Goal: Information Seeking & Learning: Check status

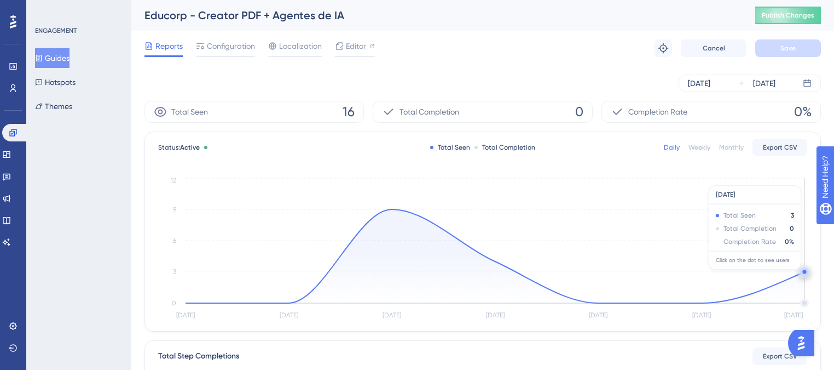
click at [805, 273] on circle at bounding box center [805, 273] width 0 height 0
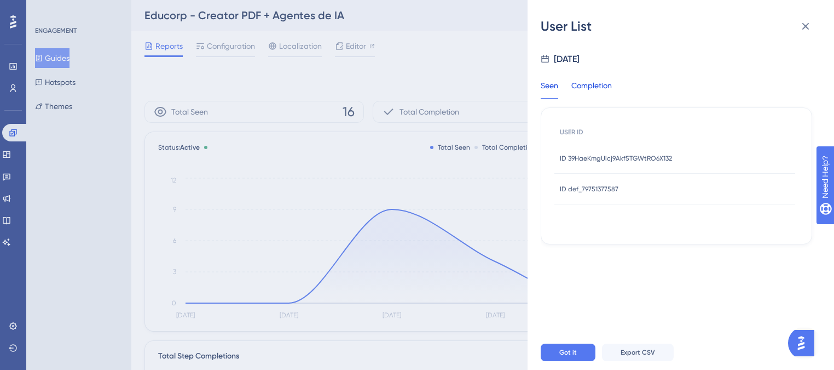
click at [588, 88] on div "Completion" at bounding box center [592, 89] width 41 height 20
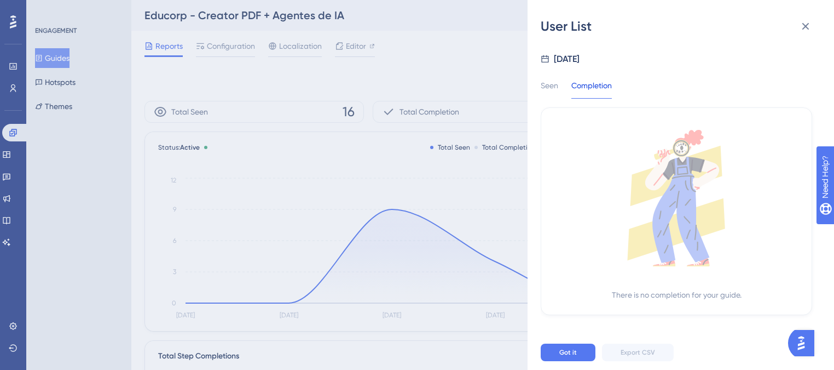
click at [536, 87] on div "User List [DATE] Seen Completion There is no completion for your guide. Got it …" at bounding box center [681, 185] width 307 height 370
click at [808, 26] on icon at bounding box center [805, 26] width 13 height 13
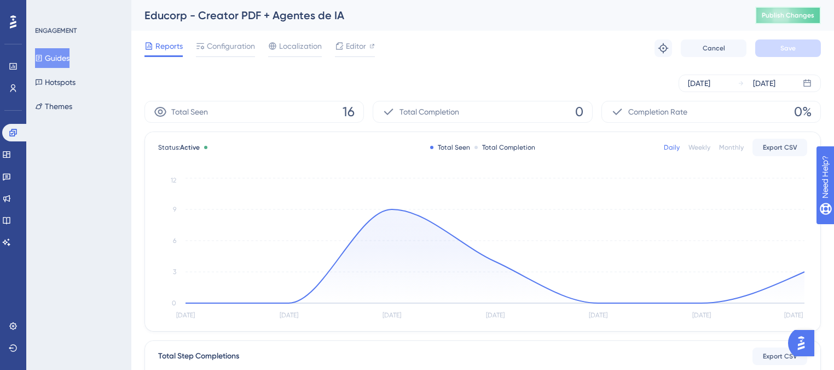
click at [801, 13] on span "Publish Changes" at bounding box center [788, 15] width 53 height 9
click at [231, 43] on span "Configuration" at bounding box center [231, 45] width 48 height 13
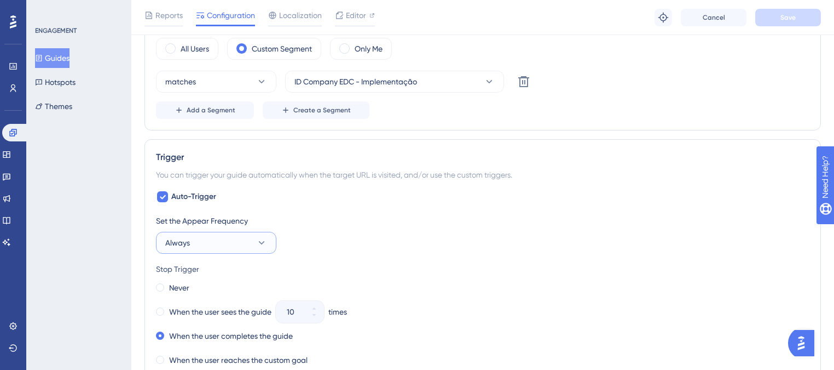
click at [220, 238] on button "Always" at bounding box center [216, 243] width 120 height 22
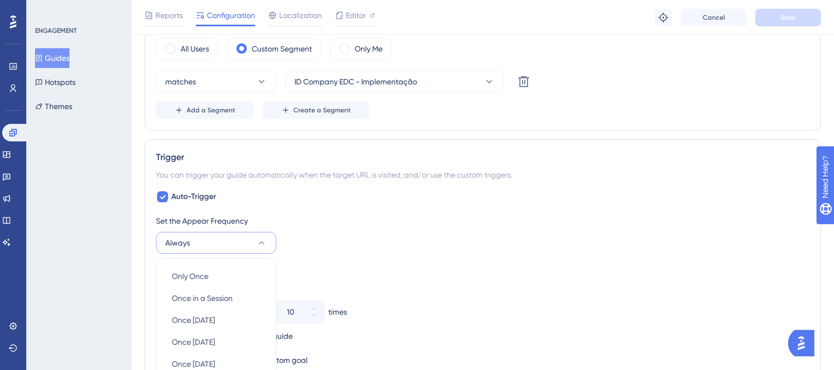
scroll to position [591, 0]
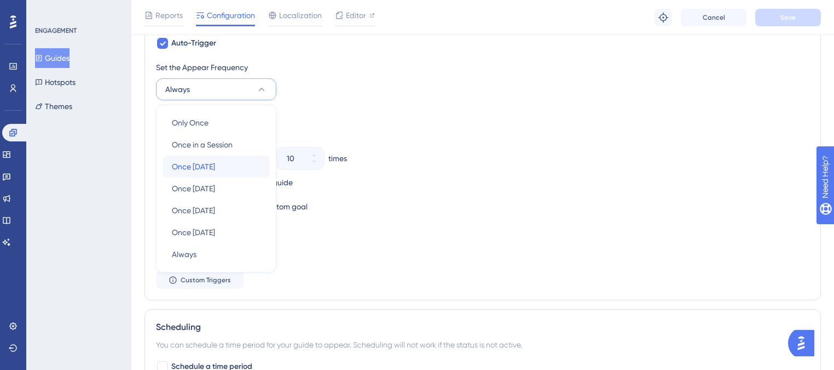
click at [213, 160] on span "Once [DATE]" at bounding box center [193, 166] width 43 height 13
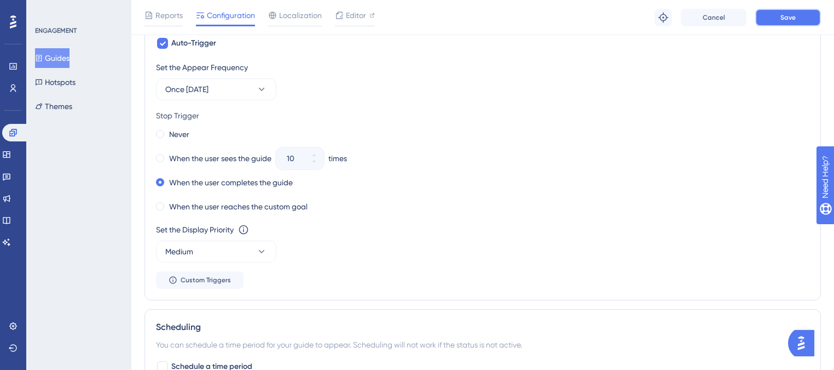
click at [788, 20] on span "Save" at bounding box center [788, 17] width 15 height 9
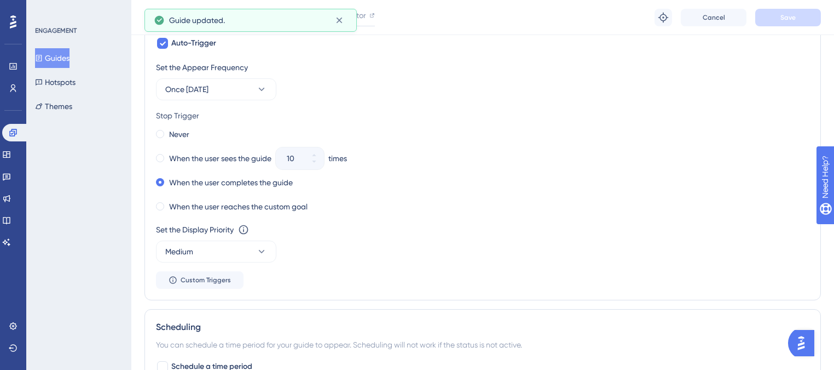
click at [57, 55] on button "Guides" at bounding box center [52, 58] width 34 height 20
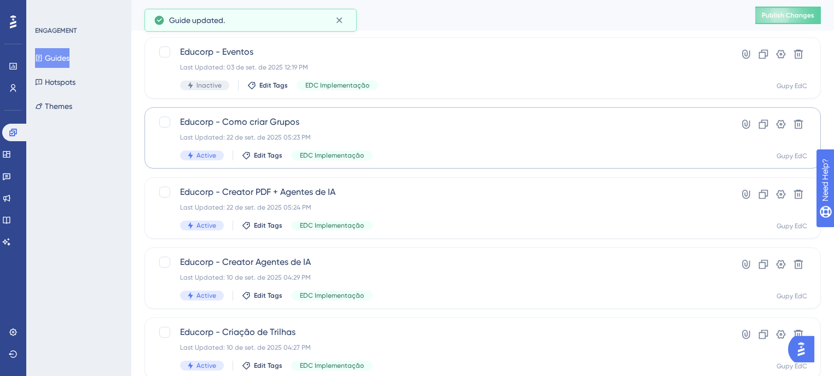
scroll to position [175, 0]
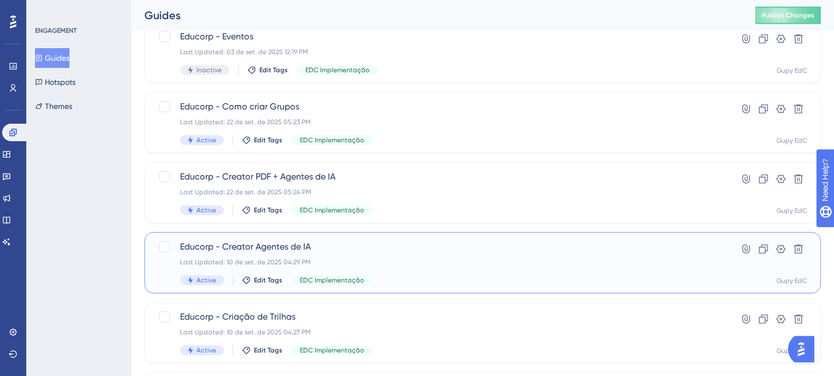
click at [362, 254] on div "Educorp - Creator Agentes de IA Last Updated: 10 de set. de 2025 04:29 PM Activ…" at bounding box center [439, 262] width 518 height 45
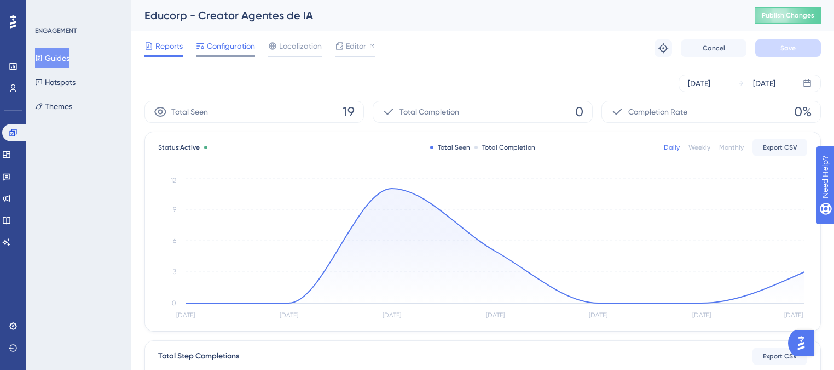
click at [216, 51] on span "Configuration" at bounding box center [231, 45] width 48 height 13
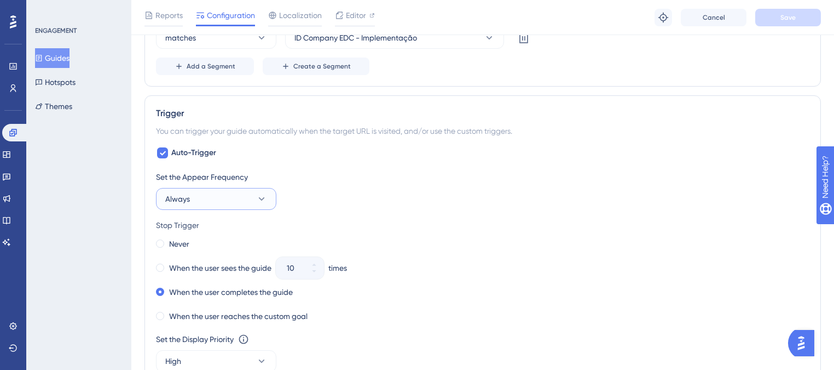
click at [239, 188] on button "Always" at bounding box center [216, 199] width 120 height 22
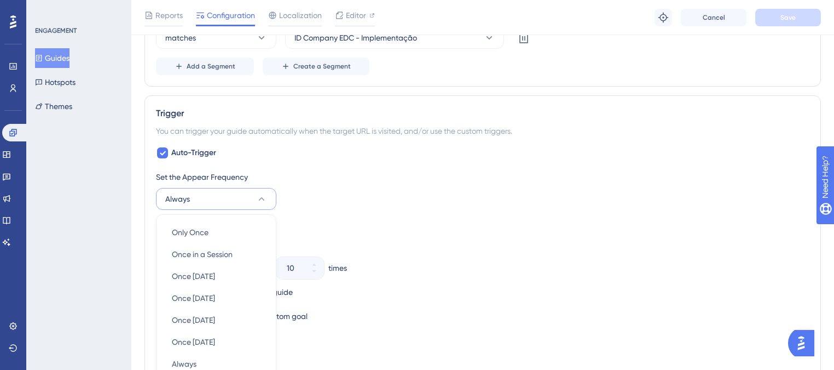
scroll to position [593, 0]
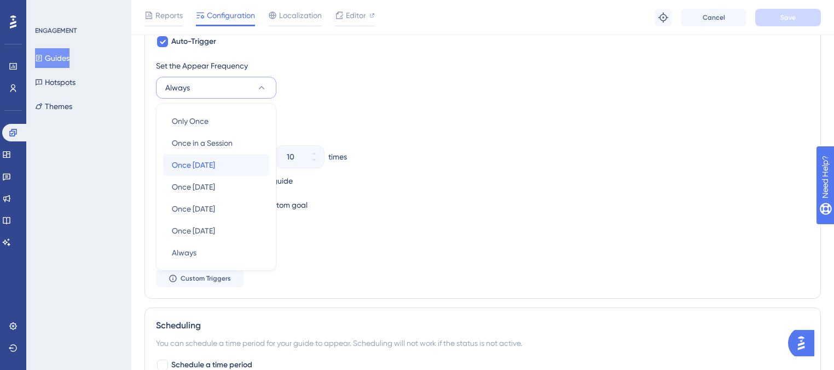
click at [220, 163] on div "Once [DATE] Once [DATE]" at bounding box center [216, 165] width 89 height 22
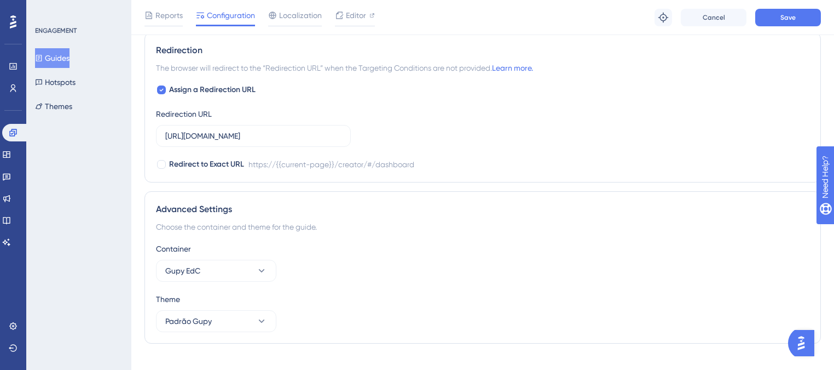
scroll to position [967, 0]
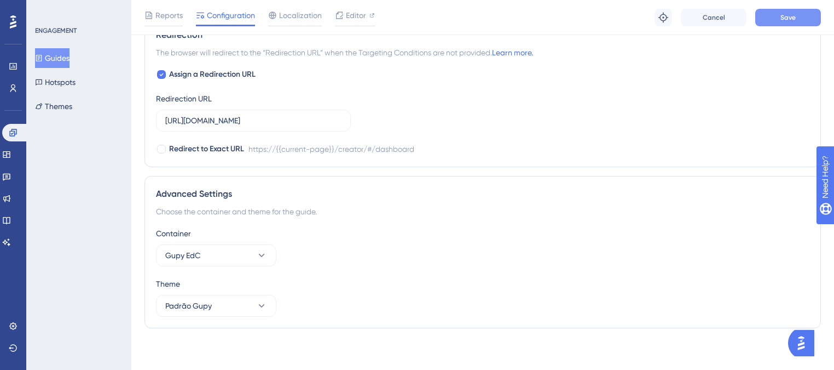
click at [787, 17] on span "Save" at bounding box center [788, 17] width 15 height 9
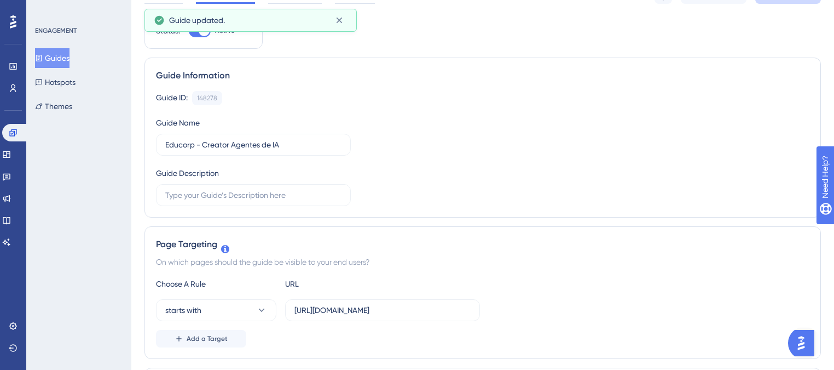
scroll to position [0, 0]
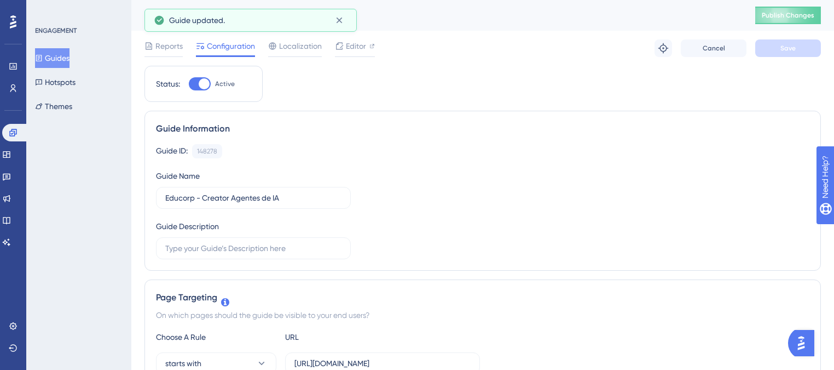
click at [43, 59] on icon at bounding box center [39, 58] width 8 height 8
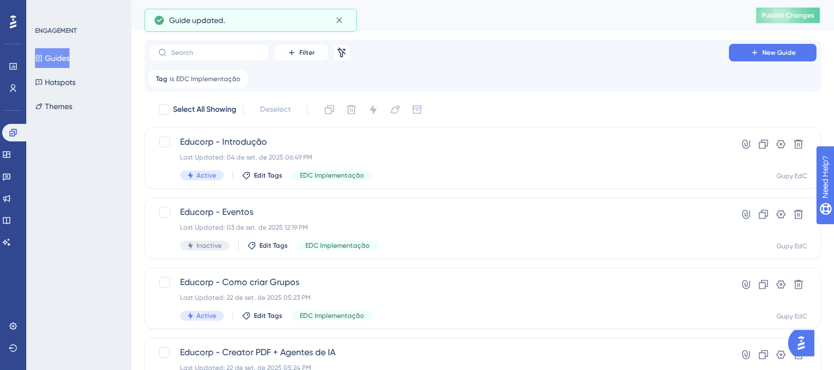
click at [793, 21] on button "Publish Changes" at bounding box center [788, 16] width 66 height 18
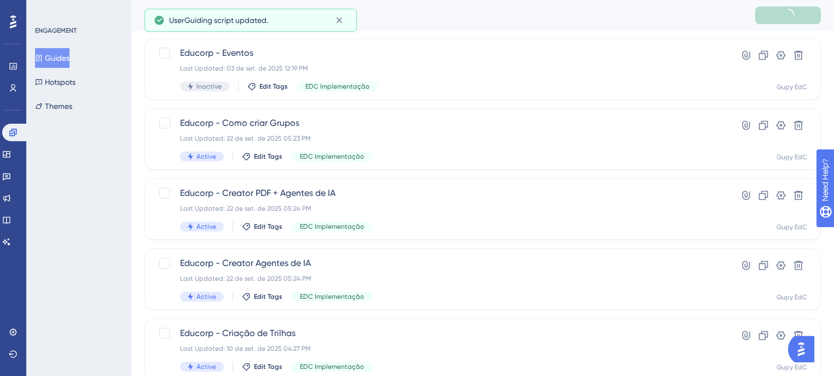
scroll to position [175, 0]
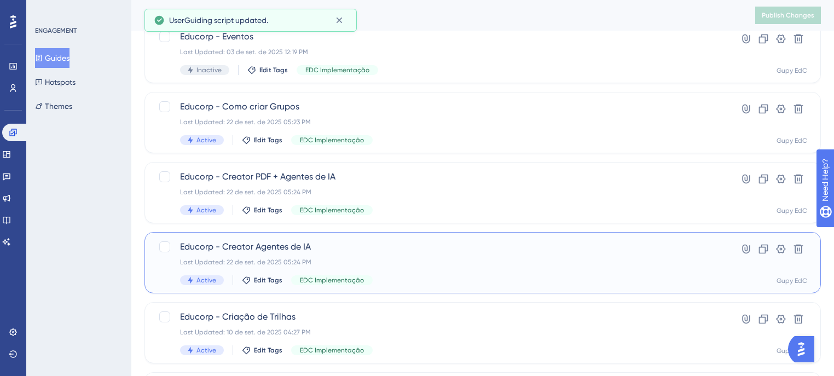
click at [420, 244] on span "Educorp - Creator Agentes de IA" at bounding box center [439, 246] width 518 height 13
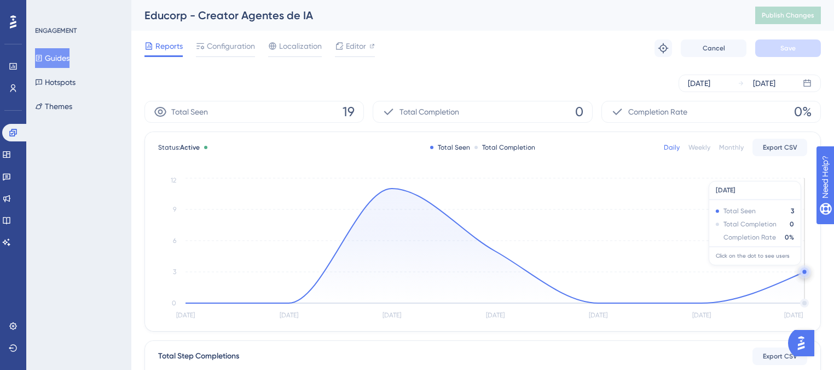
click at [804, 270] on circle at bounding box center [805, 271] width 4 height 4
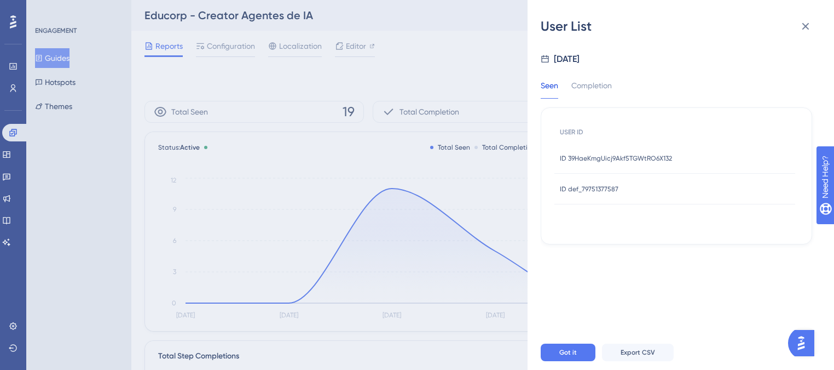
click at [620, 158] on span "ID 39HaeKmgUicj9Akf5TGWtRO6X132" at bounding box center [616, 158] width 112 height 9
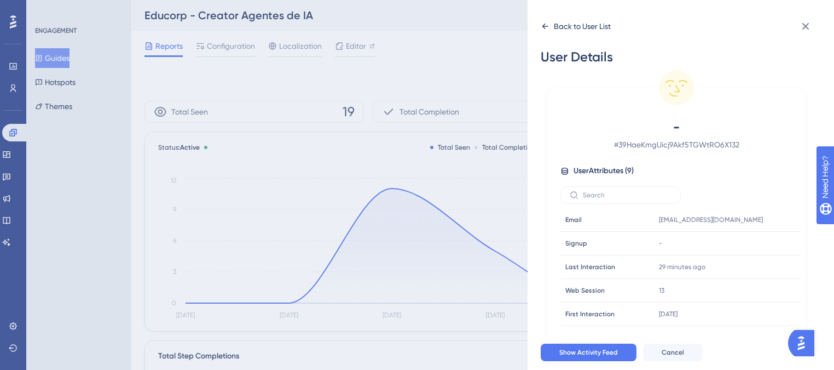
click at [547, 27] on icon at bounding box center [545, 26] width 9 height 9
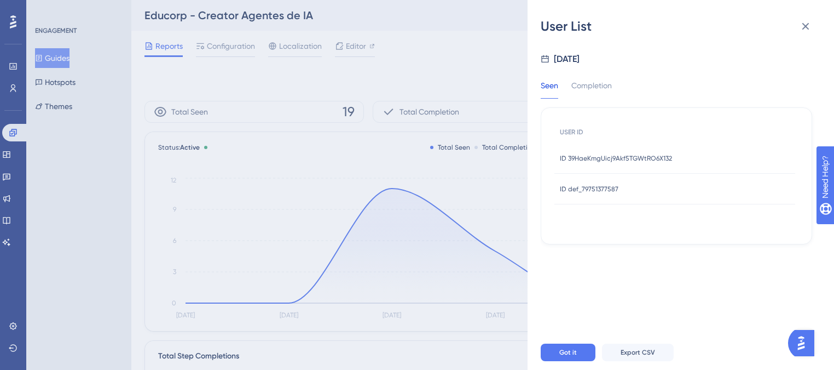
click at [628, 186] on div "ID def_79751377587 ID def_79751377587" at bounding box center [675, 189] width 241 height 31
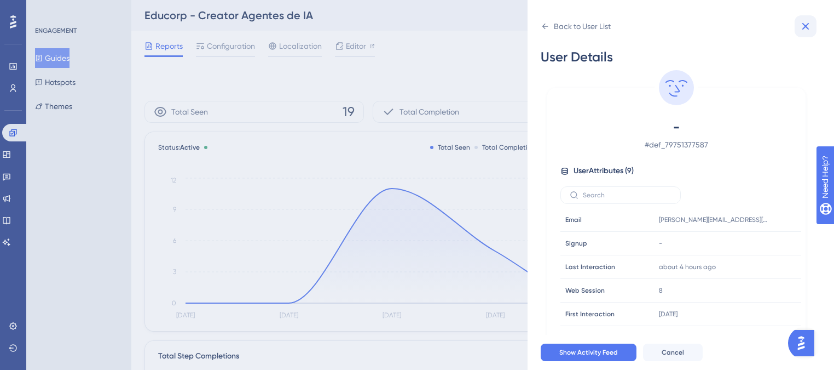
click at [810, 21] on icon at bounding box center [805, 26] width 13 height 13
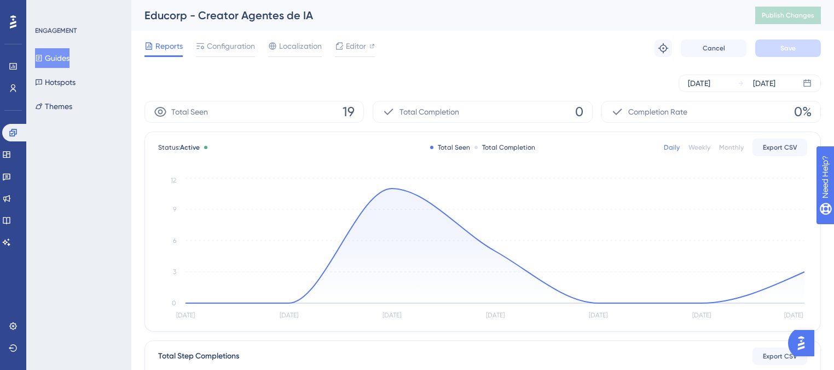
click at [60, 54] on button "Guides" at bounding box center [52, 58] width 34 height 20
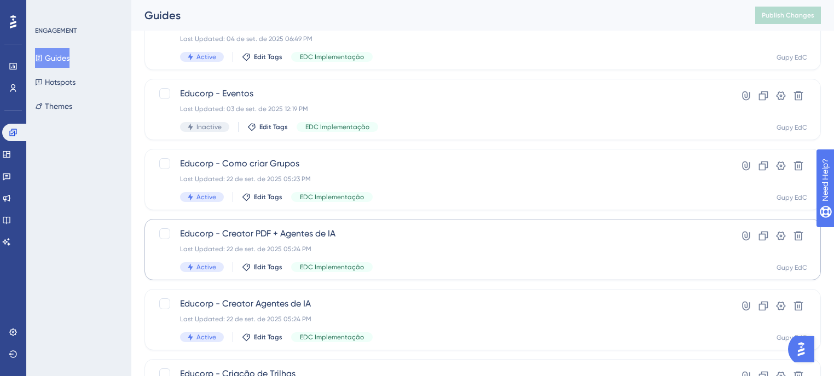
scroll to position [175, 0]
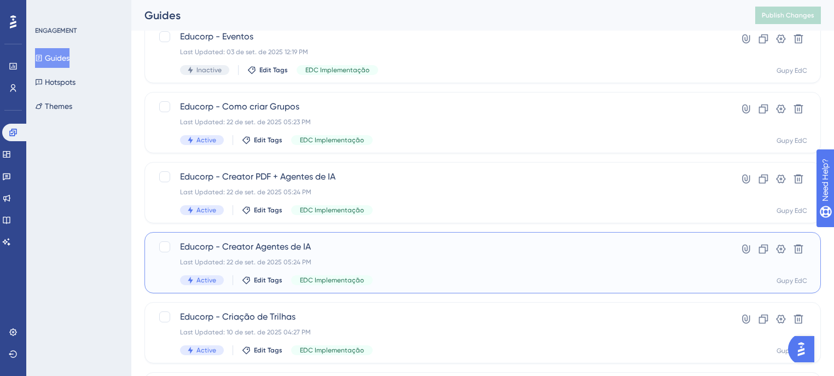
click at [589, 267] on div "Educorp - Creator Agentes de IA Last Updated: 22 de set. de 2025 05:24 PM Activ…" at bounding box center [439, 262] width 518 height 45
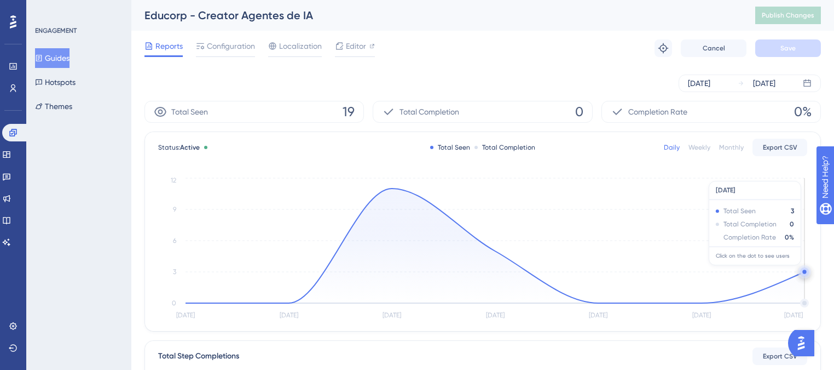
click at [803, 270] on circle at bounding box center [805, 271] width 4 height 4
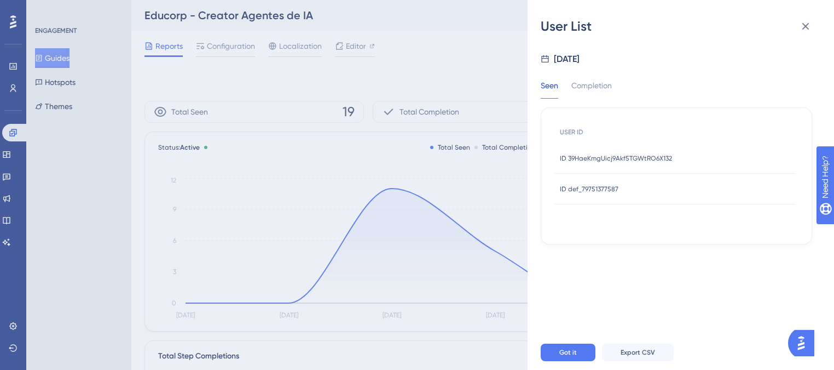
click at [583, 154] on span "ID 39HaeKmgUicj9Akf5TGWtRO6X132" at bounding box center [616, 158] width 112 height 9
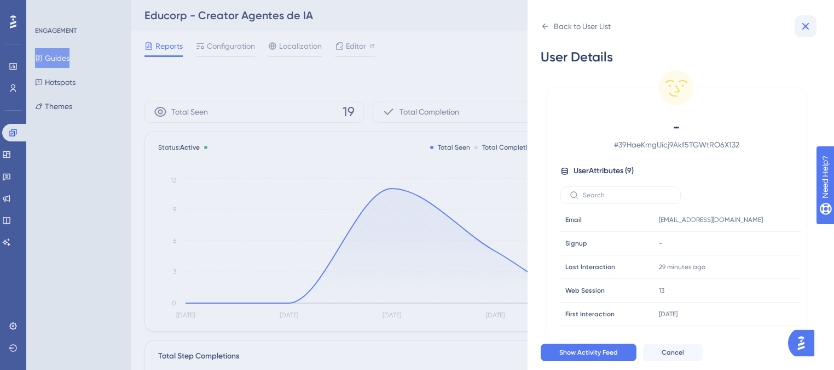
click at [806, 28] on icon at bounding box center [805, 26] width 13 height 13
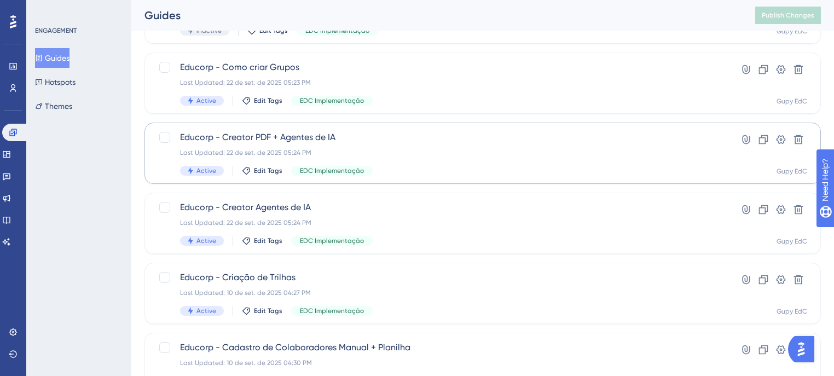
scroll to position [219, 0]
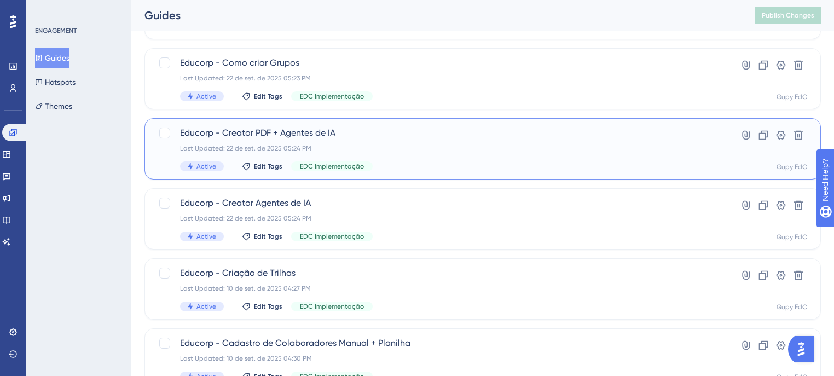
click at [559, 157] on div "Educorp - Creator PDF + Agentes de IA Last Updated: 22 de set. de 2025 05:24 PM…" at bounding box center [439, 148] width 518 height 45
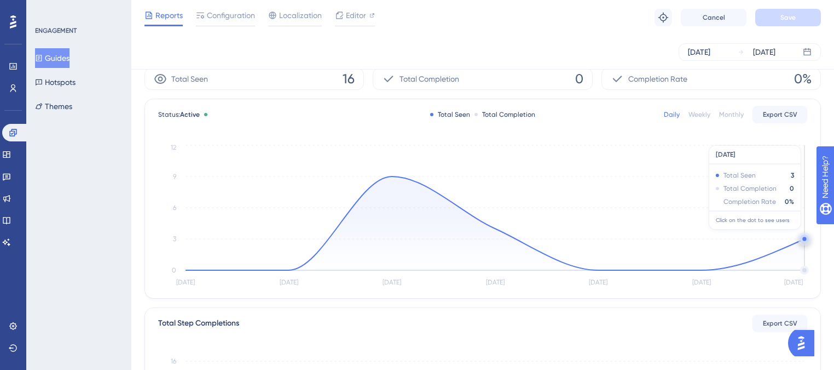
scroll to position [44, 0]
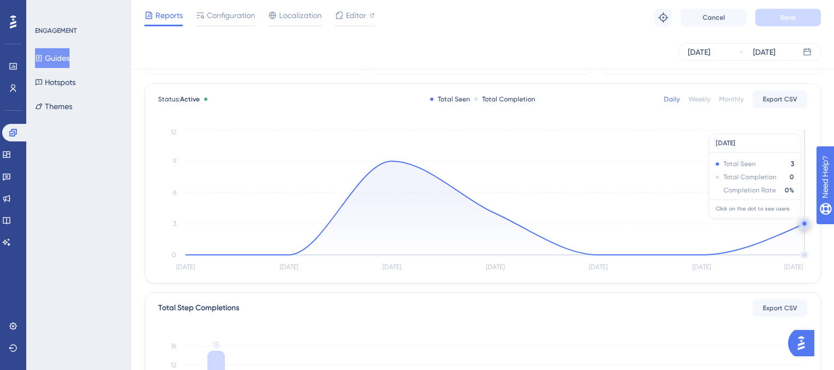
click at [805, 225] on circle at bounding box center [805, 225] width 0 height 0
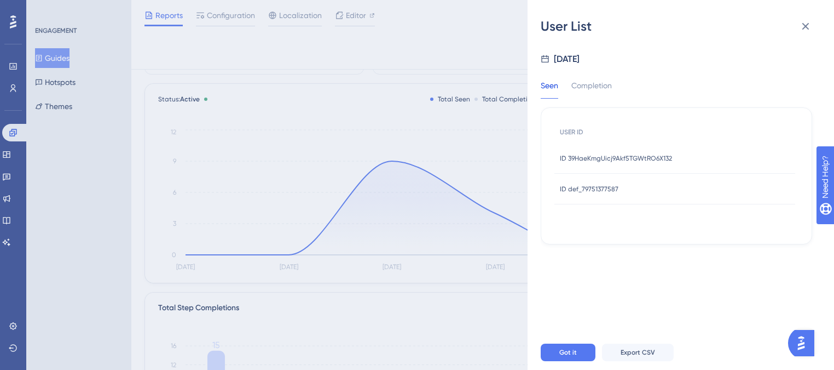
click at [604, 164] on div "ID 39HaeKmgUicj9Akf5TGWtRO6X132 ID 39HaeKmgUicj9Akf5TGWtRO6X132" at bounding box center [616, 158] width 112 height 31
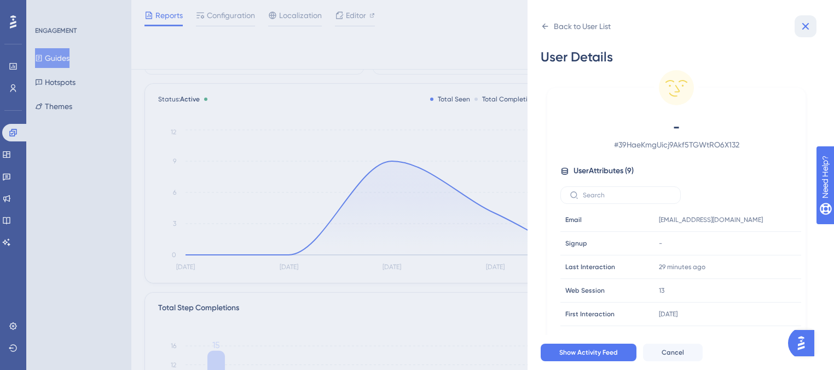
click at [809, 28] on icon at bounding box center [806, 26] width 7 height 7
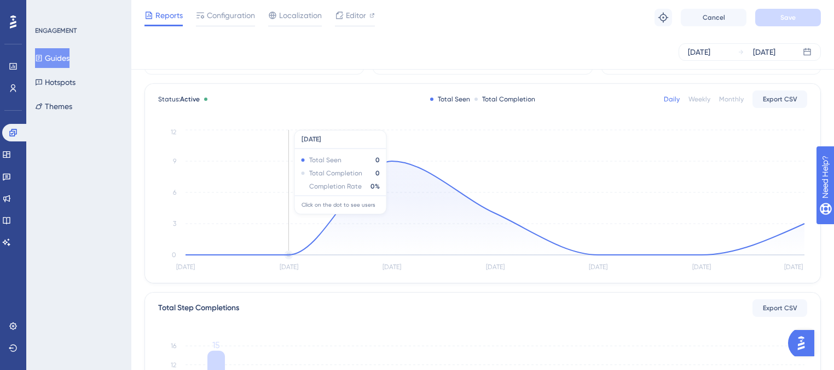
scroll to position [0, 0]
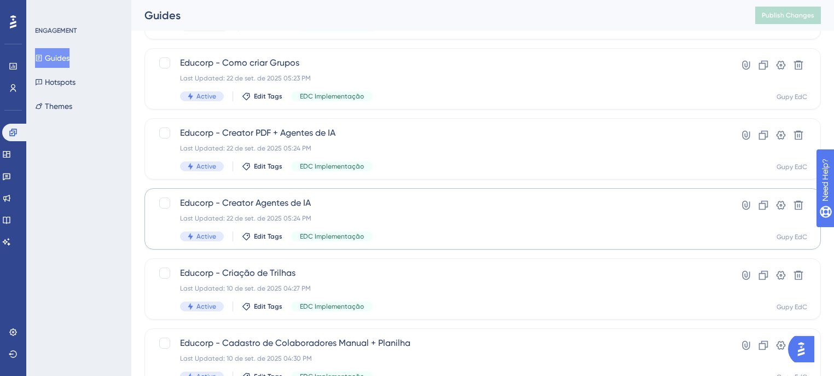
scroll to position [263, 0]
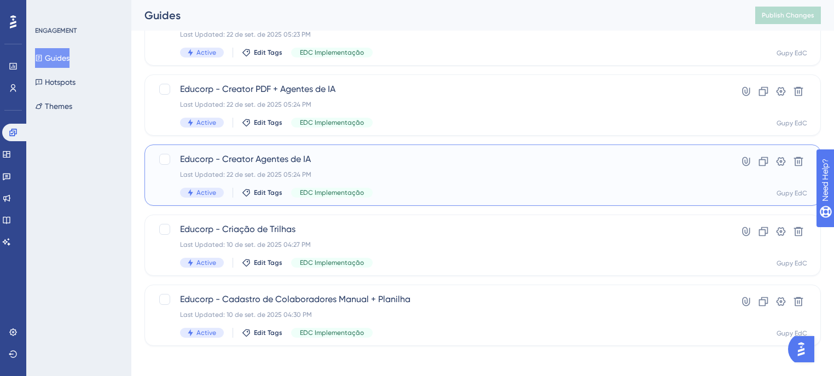
click at [507, 186] on div "Educorp - Creator Agentes de IA Last Updated: 22 de set. de 2025 05:24 PM Activ…" at bounding box center [439, 175] width 518 height 45
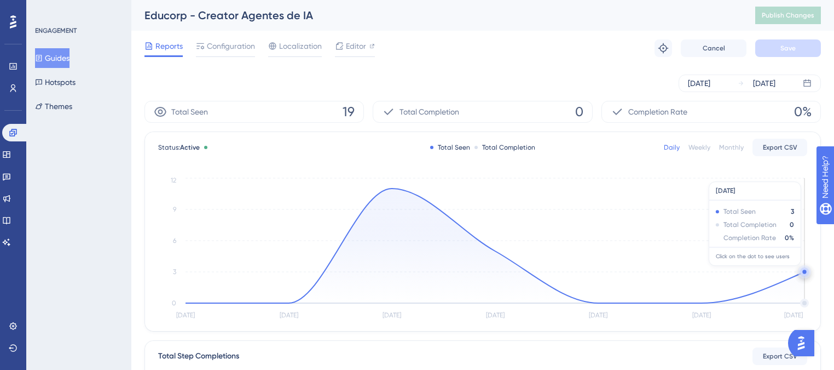
click at [802, 270] on circle at bounding box center [804, 271] width 9 height 9
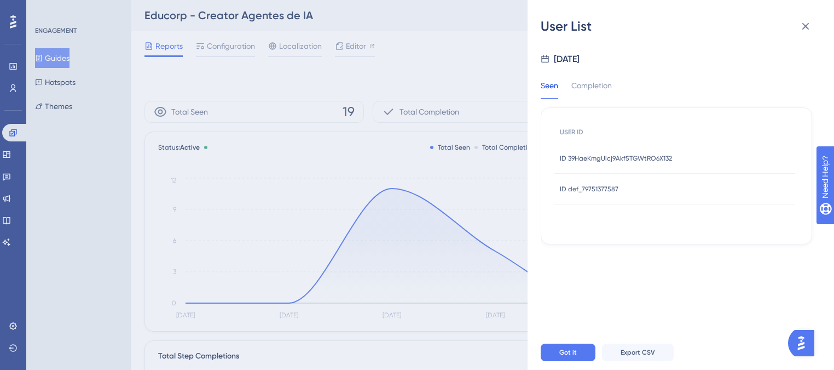
click at [613, 160] on span "ID 39HaeKmgUicj9Akf5TGWtRO6X132" at bounding box center [616, 158] width 112 height 9
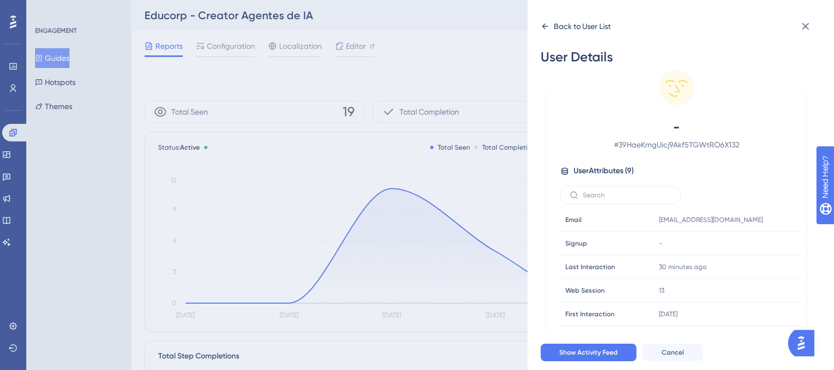
click at [545, 28] on icon at bounding box center [545, 26] width 6 height 5
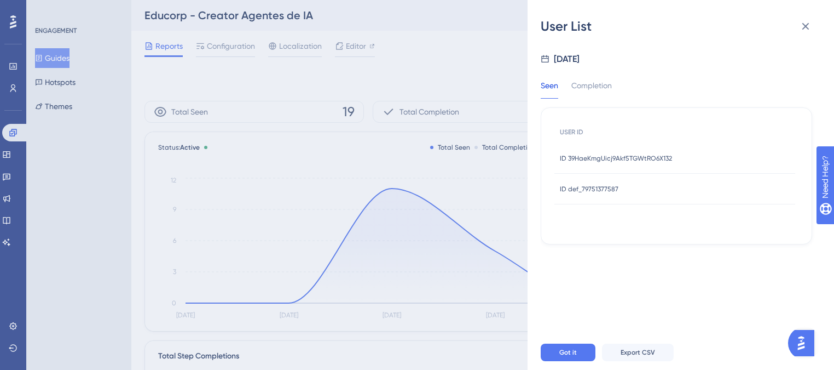
click at [598, 198] on div "ID def_79751377587 ID def_79751377587" at bounding box center [589, 189] width 59 height 31
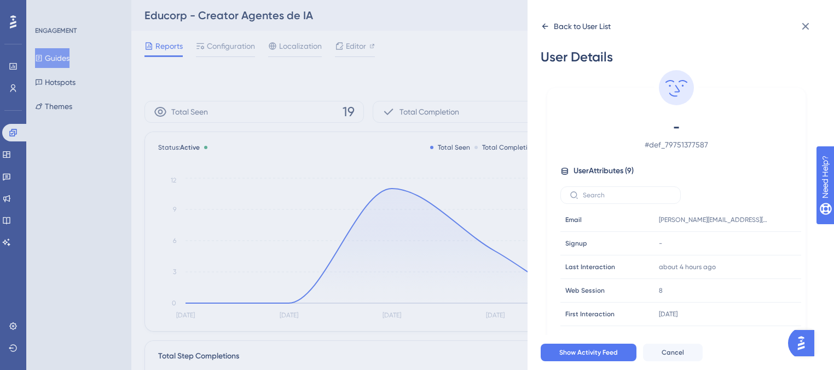
click at [541, 26] on icon at bounding box center [545, 26] width 9 height 9
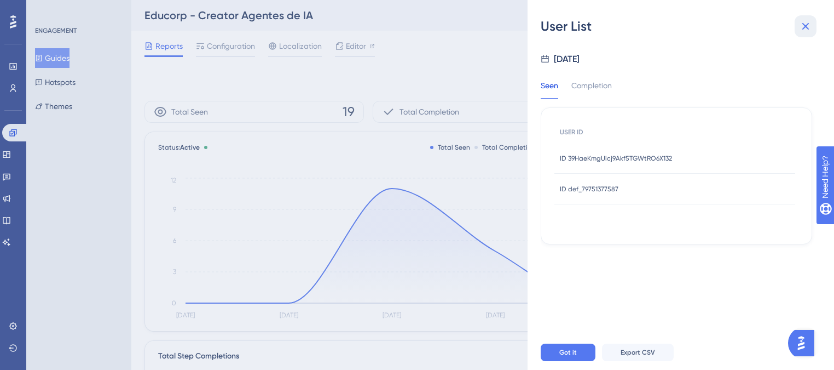
click at [806, 26] on icon at bounding box center [806, 26] width 7 height 7
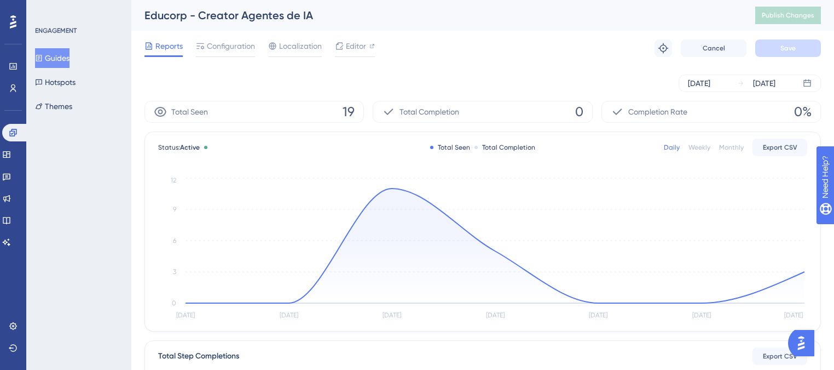
click at [807, 270] on div "Status: Active Total Seen Total Completion Daily Weekly Monthly Export CSV [DAT…" at bounding box center [483, 231] width 676 height 199
click at [804, 271] on circle at bounding box center [805, 271] width 4 height 4
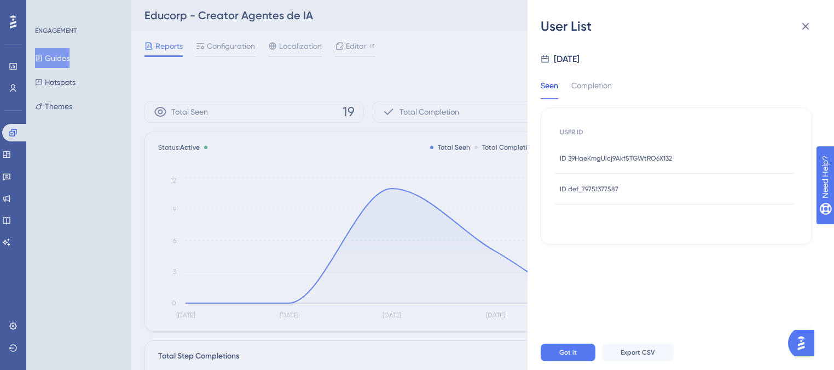
click at [615, 155] on span "ID 39HaeKmgUicj9Akf5TGWtRO6X132" at bounding box center [616, 158] width 112 height 9
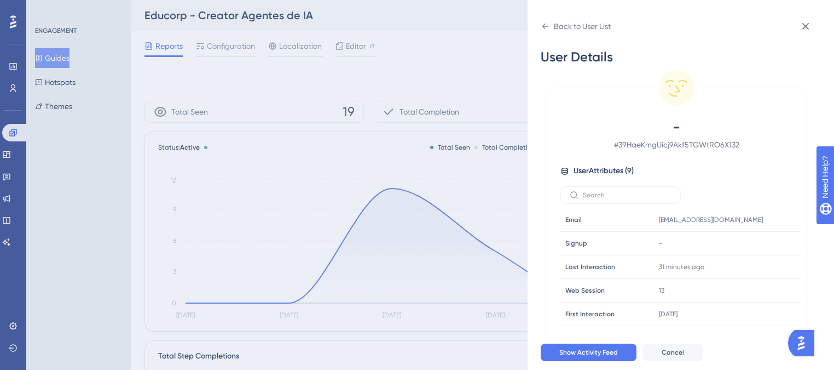
click at [401, 146] on div "Back to User List User Details - # 39HaeKmgUicj9Akf5TGWtRO6X132 User Attributes…" at bounding box center [417, 185] width 834 height 370
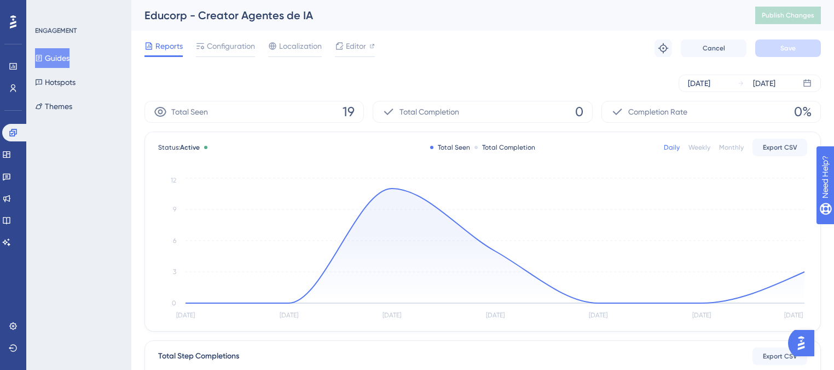
click at [70, 49] on button "Guides" at bounding box center [52, 58] width 34 height 20
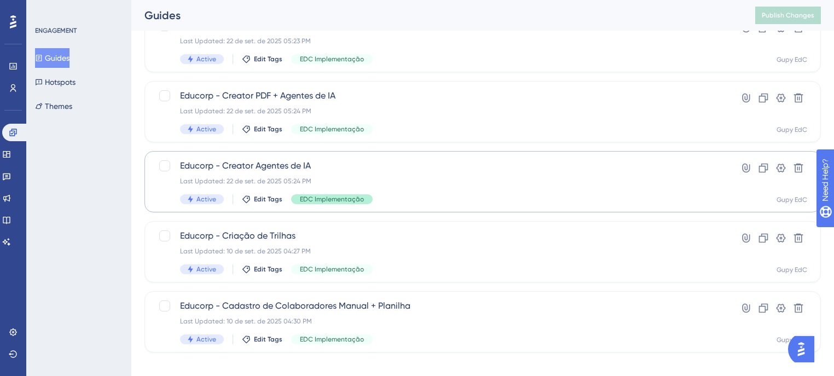
scroll to position [263, 0]
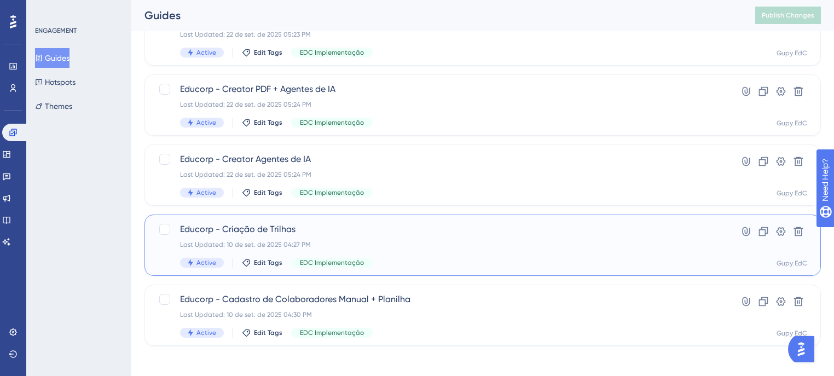
click at [341, 230] on span "Educorp - Criação de Trilhas" at bounding box center [439, 229] width 518 height 13
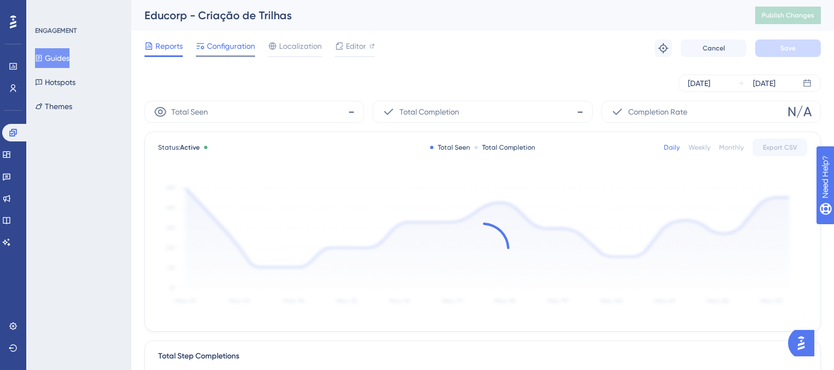
click at [215, 50] on span "Configuration" at bounding box center [231, 45] width 48 height 13
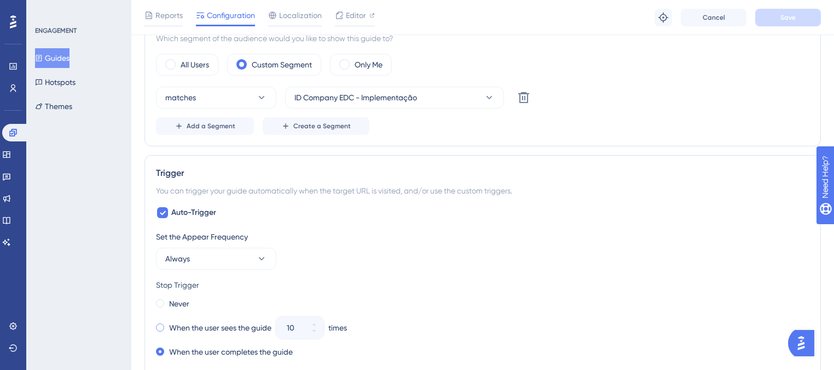
scroll to position [526, 0]
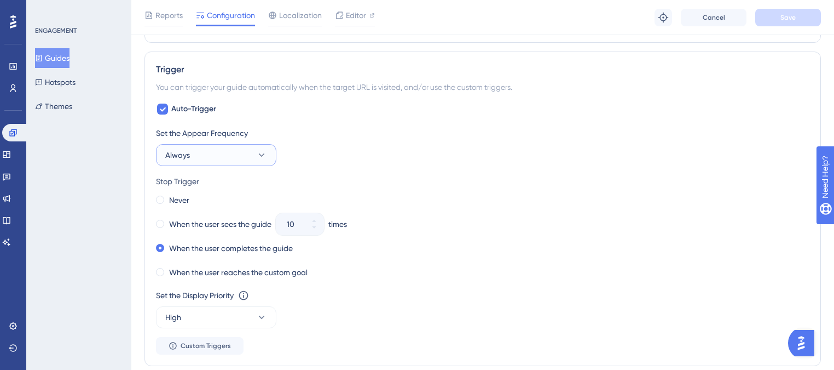
click at [212, 156] on button "Always" at bounding box center [216, 155] width 120 height 22
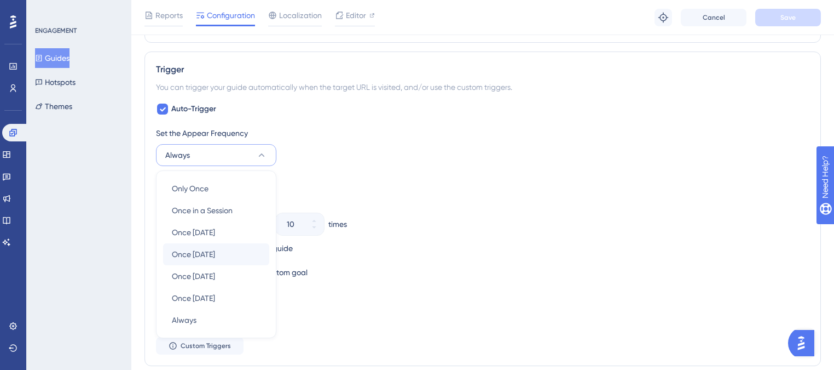
scroll to position [591, 0]
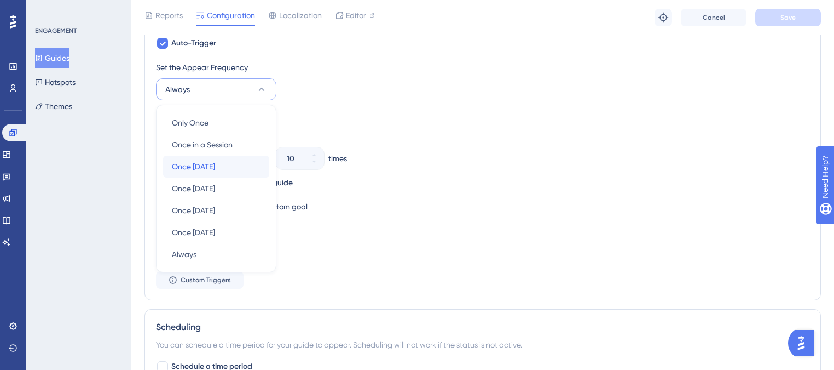
click at [213, 162] on span "Once [DATE]" at bounding box center [193, 166] width 43 height 13
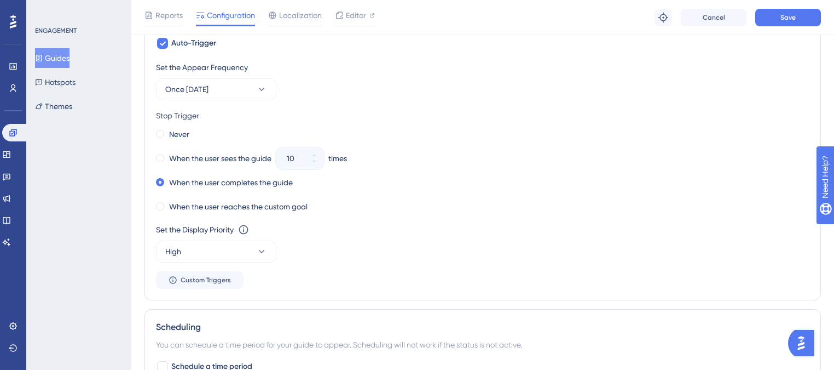
scroll to position [967, 0]
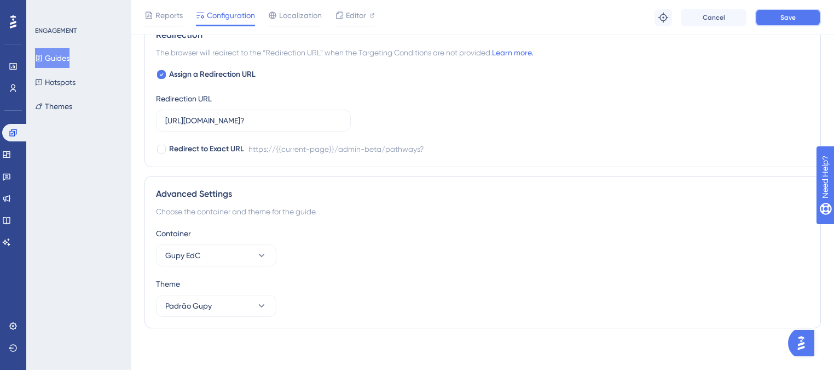
click at [771, 18] on button "Save" at bounding box center [788, 18] width 66 height 18
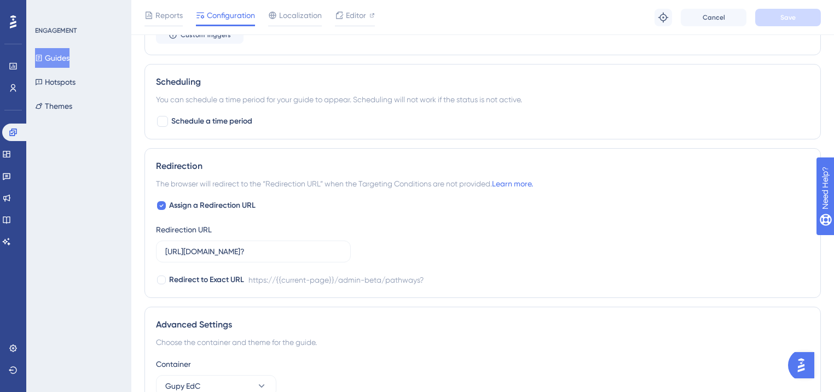
scroll to position [725, 0]
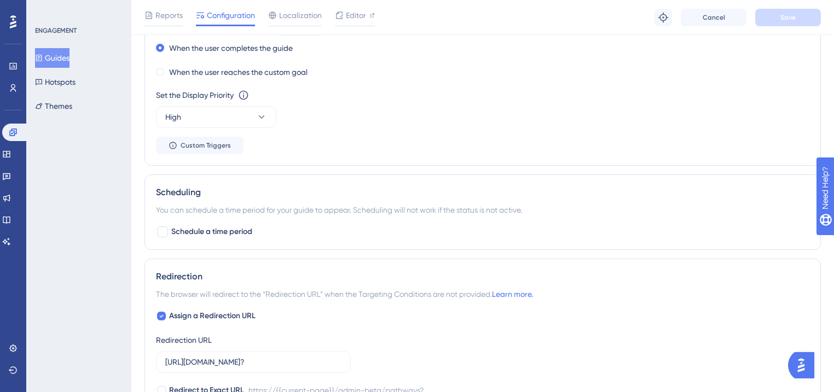
click at [70, 61] on button "Guides" at bounding box center [52, 58] width 34 height 20
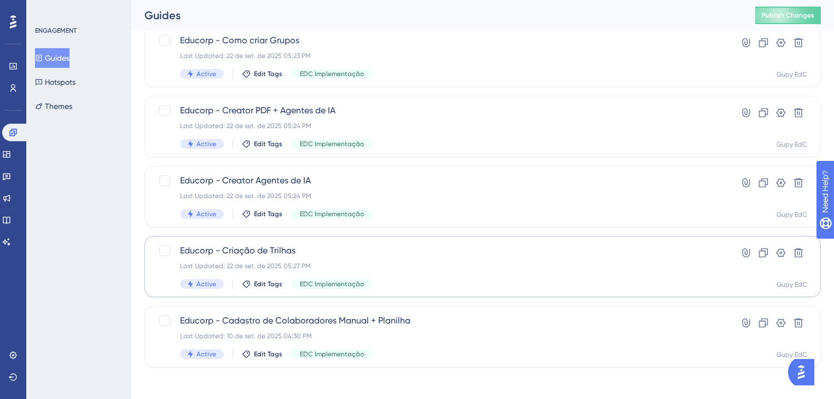
scroll to position [245, 0]
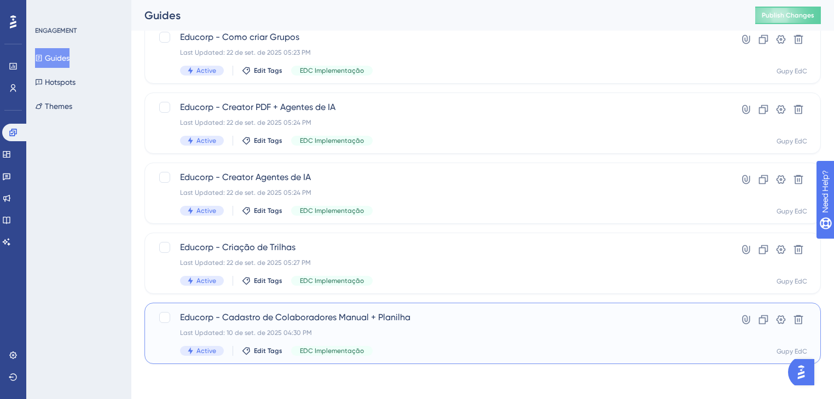
click at [427, 319] on span "Educorp - Cadastro de Colaboradores Manual + Planilha" at bounding box center [439, 317] width 518 height 13
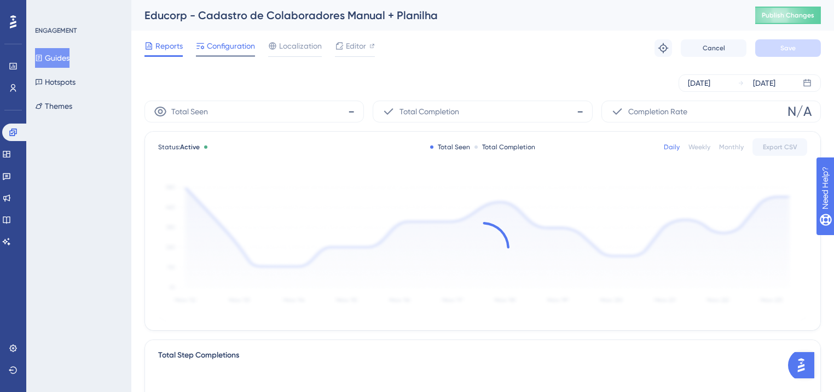
click at [226, 41] on span "Configuration" at bounding box center [231, 45] width 48 height 13
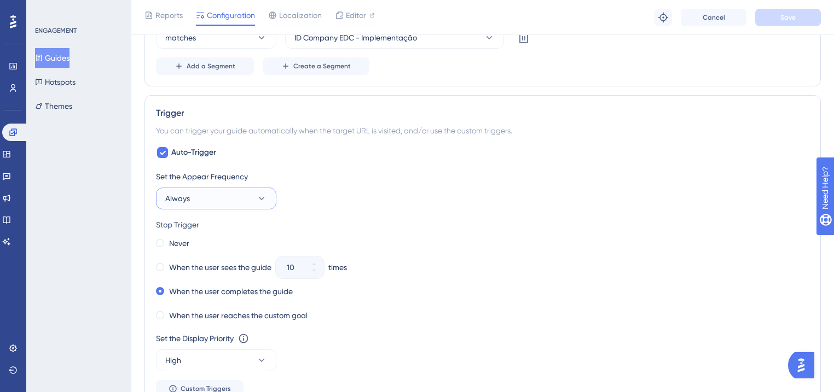
click at [224, 195] on button "Always" at bounding box center [216, 199] width 120 height 22
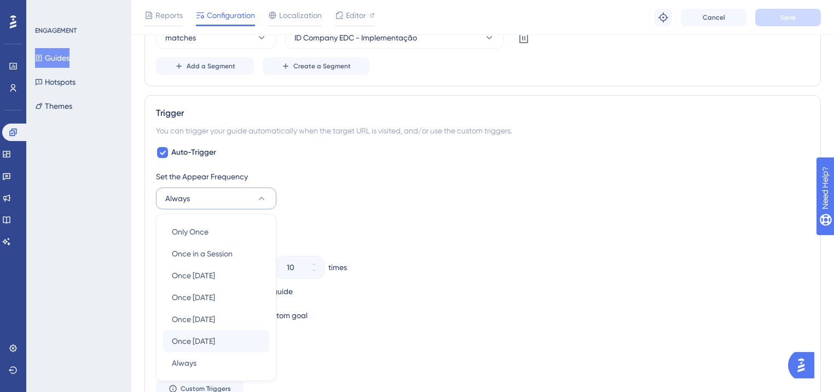
scroll to position [580, 0]
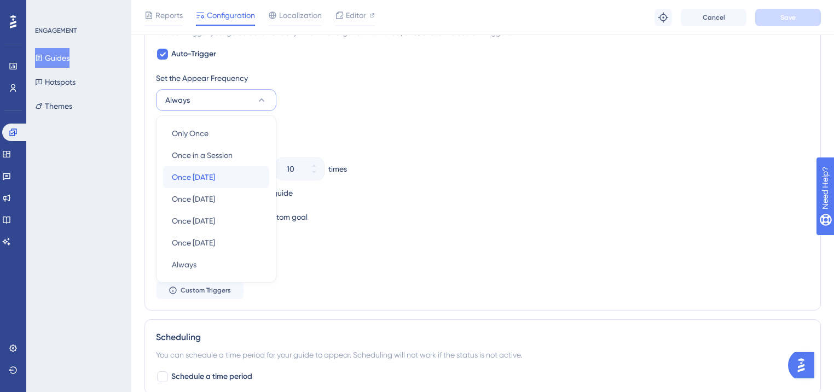
click at [215, 173] on span "Once [DATE]" at bounding box center [193, 177] width 43 height 13
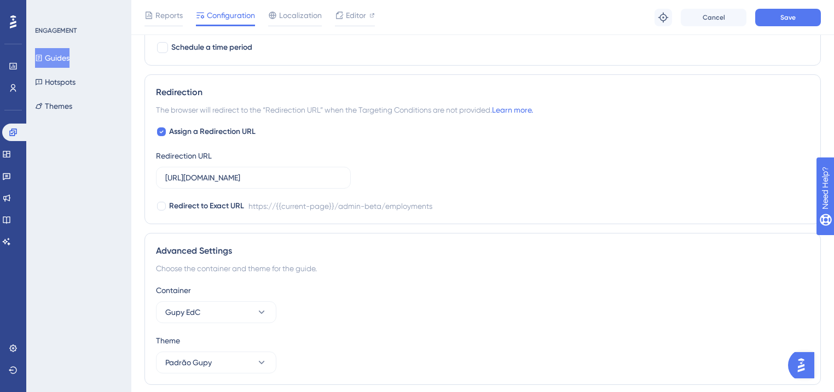
scroll to position [944, 0]
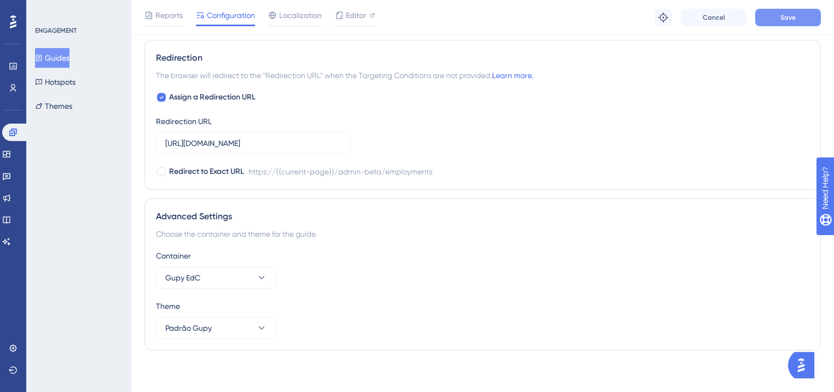
click at [804, 13] on button "Save" at bounding box center [788, 18] width 66 height 18
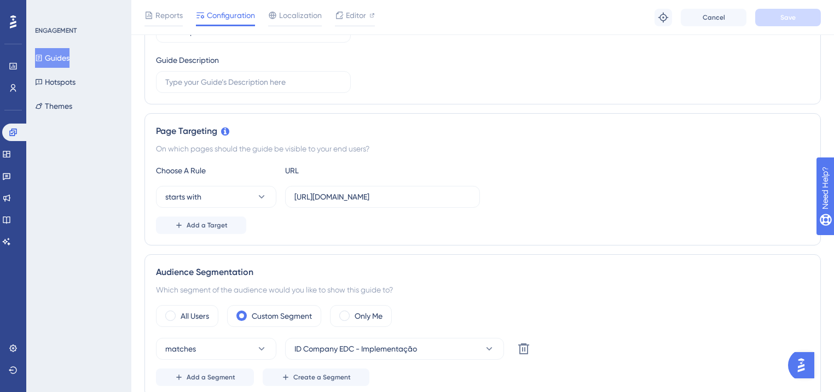
scroll to position [0, 0]
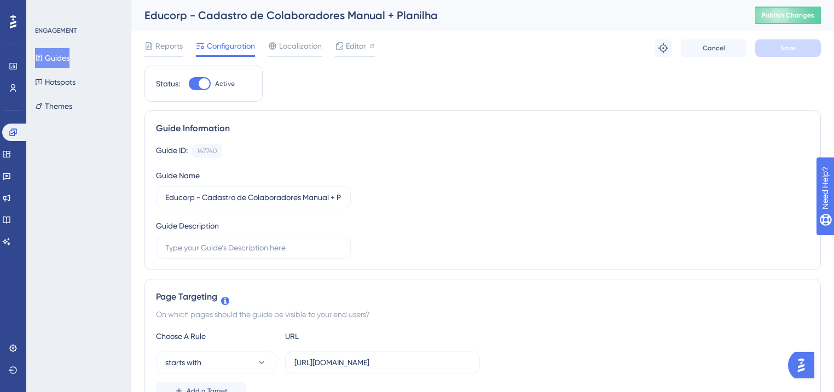
click at [70, 60] on button "Guides" at bounding box center [52, 58] width 34 height 20
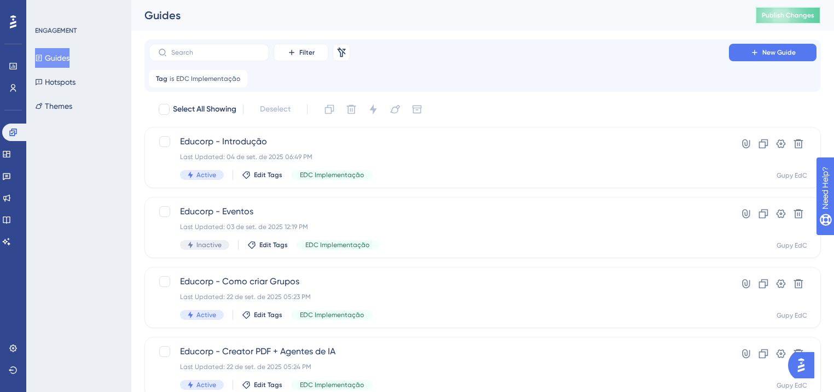
click at [787, 16] on span "Publish Changes" at bounding box center [788, 15] width 53 height 9
click at [244, 77] on div "Tag is EDC Implementação EDC Implementação Remove" at bounding box center [198, 79] width 99 height 18
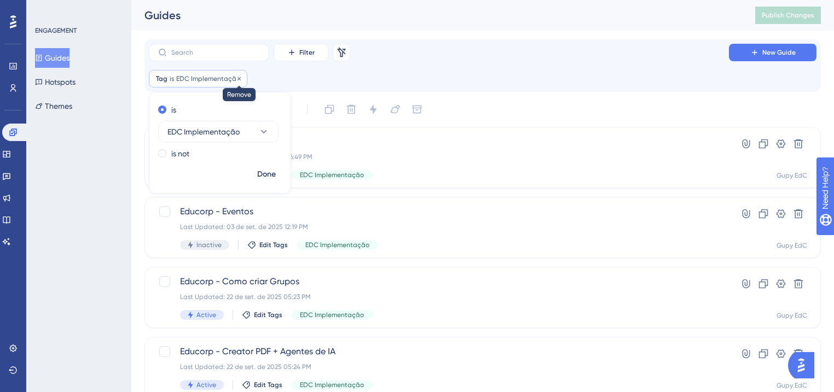
click at [238, 78] on icon at bounding box center [239, 78] width 3 height 3
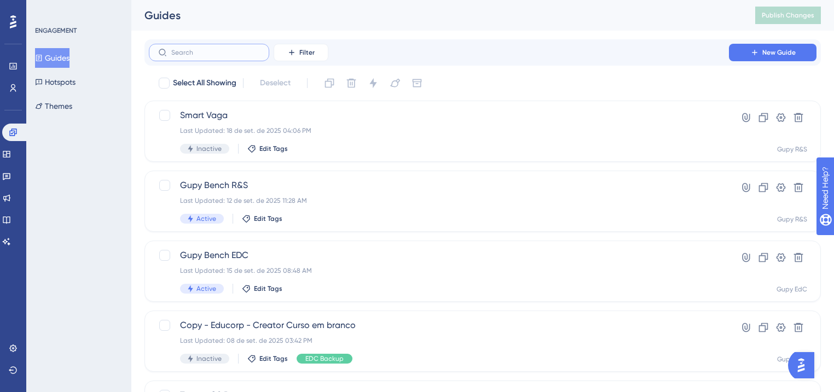
click at [207, 52] on input "text" at bounding box center [215, 53] width 89 height 8
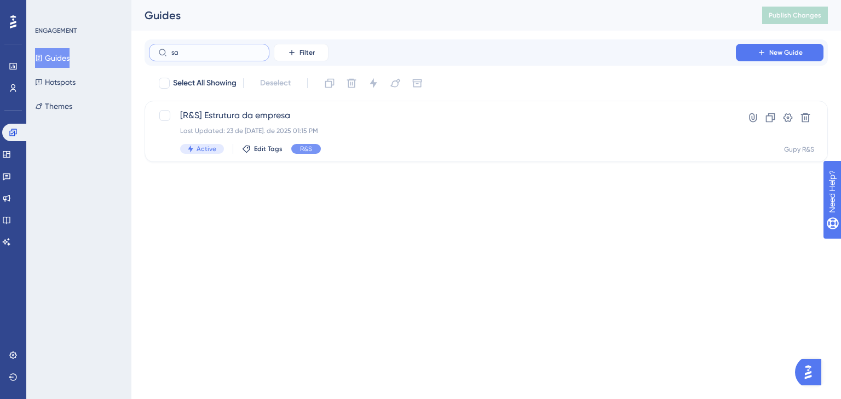
type input "s"
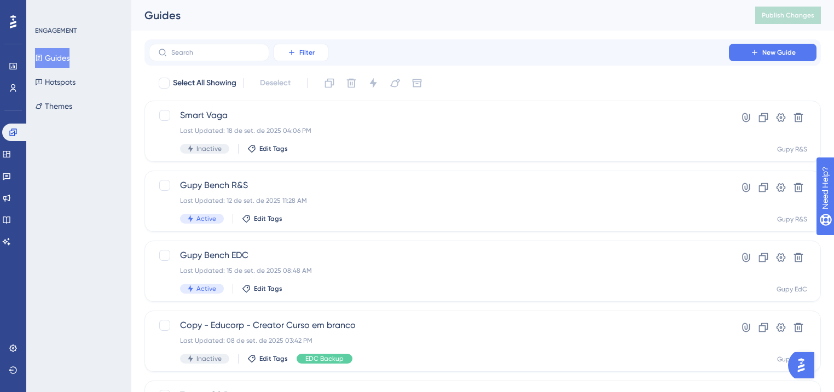
click at [319, 51] on button "Filter" at bounding box center [301, 53] width 55 height 18
click at [302, 86] on span "Tags" at bounding box center [298, 83] width 17 height 13
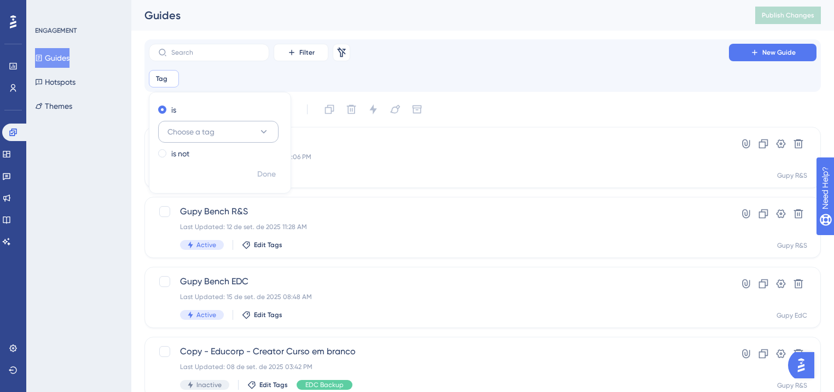
click at [219, 130] on button "Choose a tag" at bounding box center [218, 132] width 120 height 22
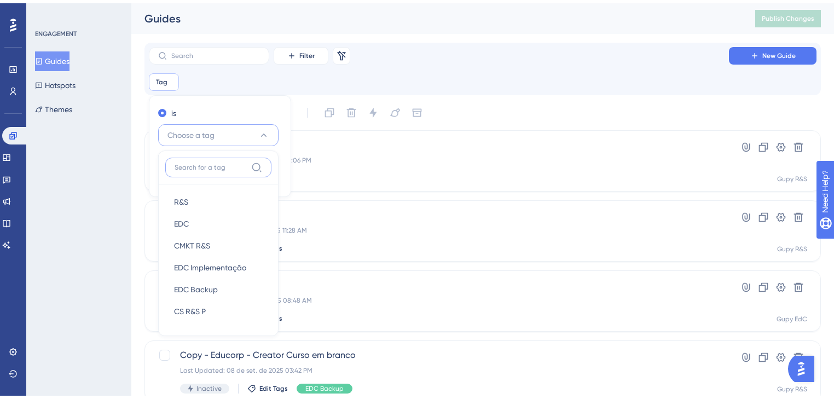
scroll to position [37, 0]
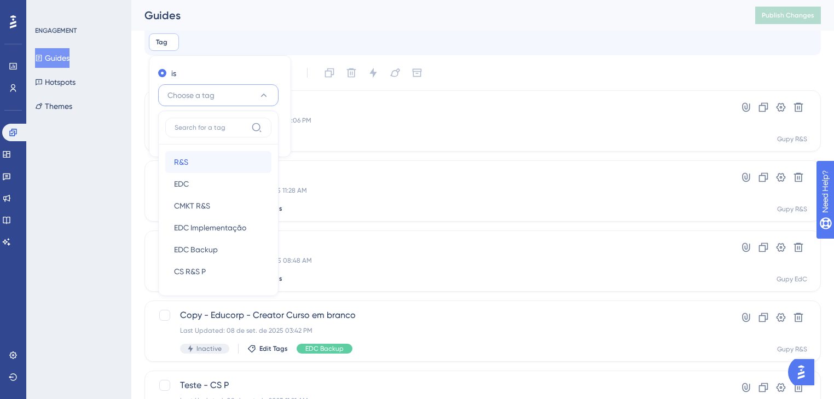
click at [195, 166] on div "R&S R&S" at bounding box center [218, 162] width 89 height 22
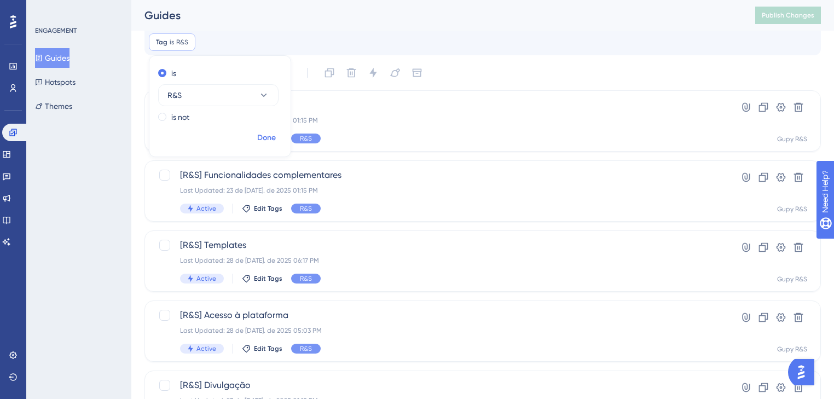
click at [264, 134] on span "Done" at bounding box center [266, 137] width 19 height 13
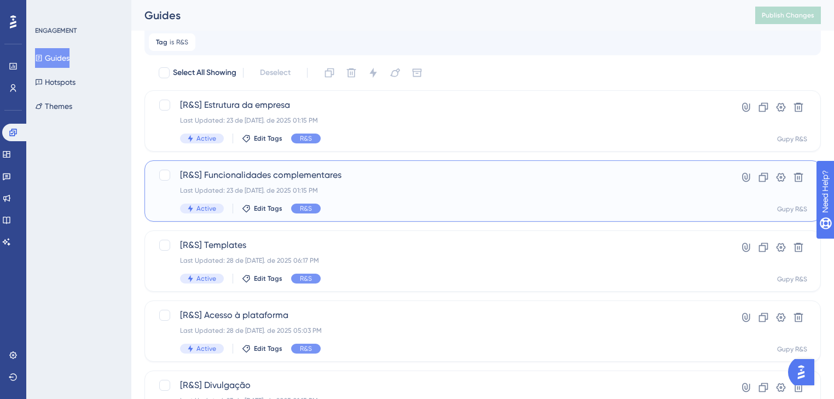
click at [405, 180] on span "[R&S] Funcionalidades complementares" at bounding box center [439, 175] width 518 height 13
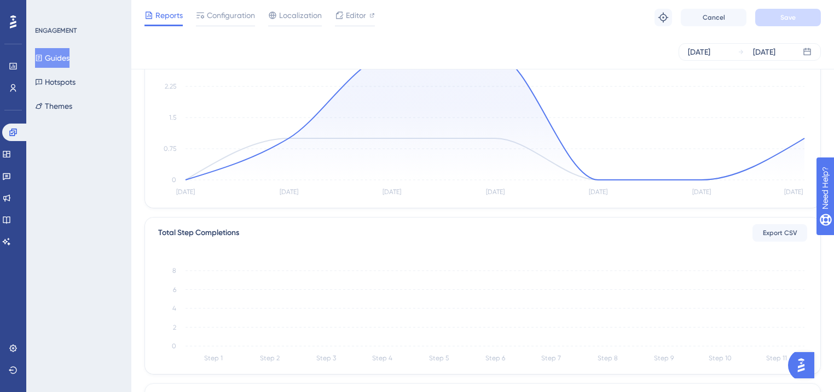
scroll to position [88, 0]
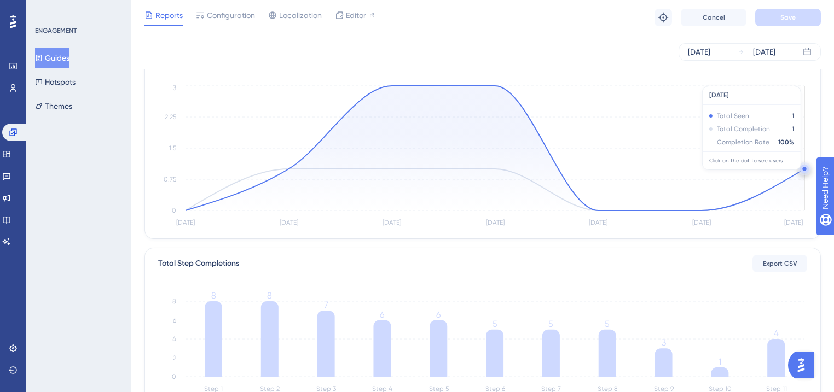
click at [802, 166] on circle at bounding box center [804, 169] width 9 height 9
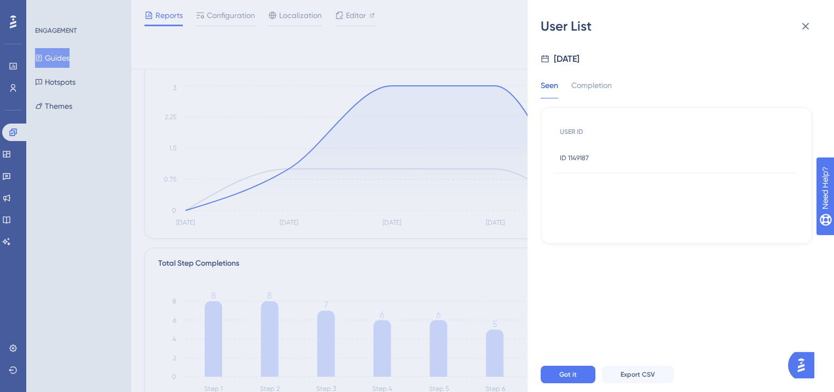
click at [578, 158] on span "ID 1149187" at bounding box center [574, 158] width 29 height 9
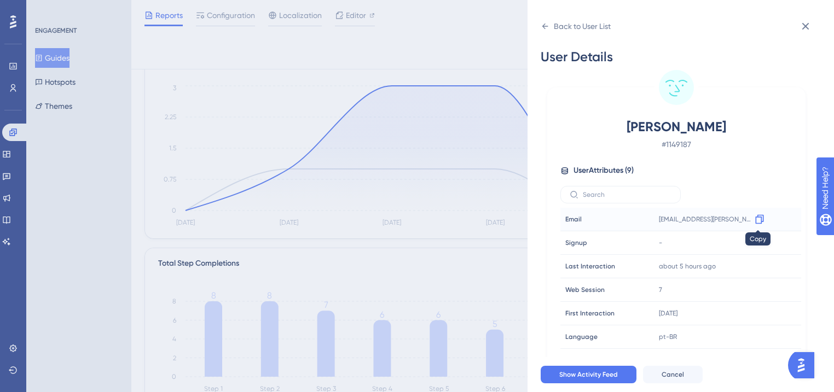
click at [762, 222] on div at bounding box center [760, 220] width 18 height 18
click at [759, 219] on icon at bounding box center [759, 219] width 11 height 11
click at [760, 215] on icon at bounding box center [759, 219] width 8 height 9
click at [813, 35] on button at bounding box center [806, 26] width 22 height 22
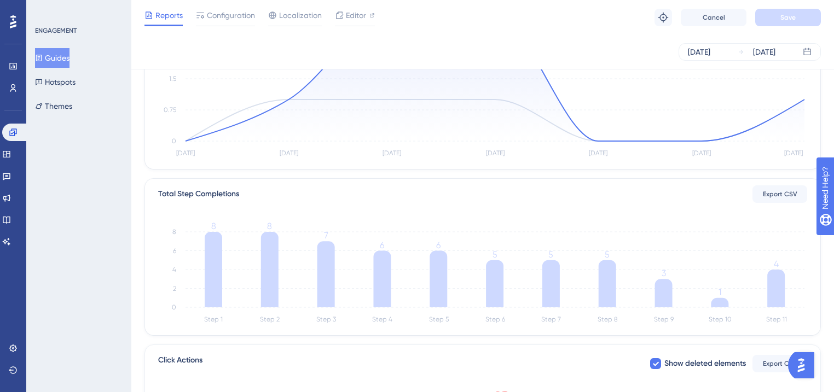
scroll to position [372, 0]
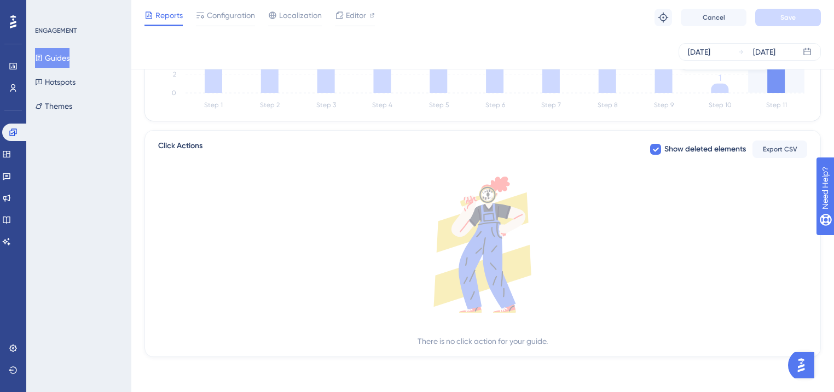
click at [776, 76] on icon at bounding box center [776, 74] width 18 height 38
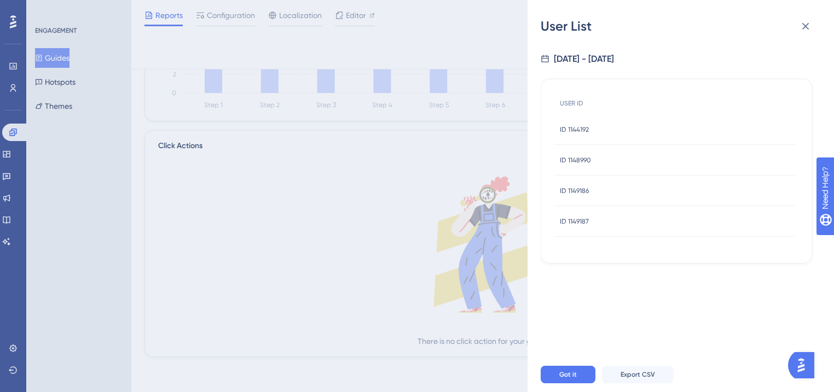
click at [588, 159] on span "ID 1148990" at bounding box center [575, 160] width 31 height 9
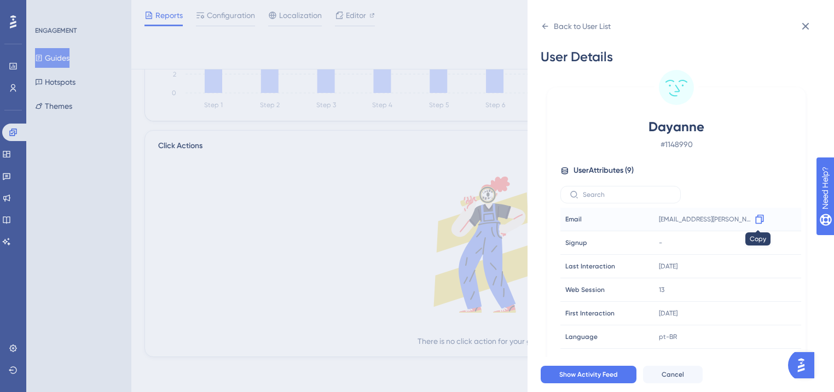
click at [761, 217] on icon at bounding box center [759, 219] width 11 height 11
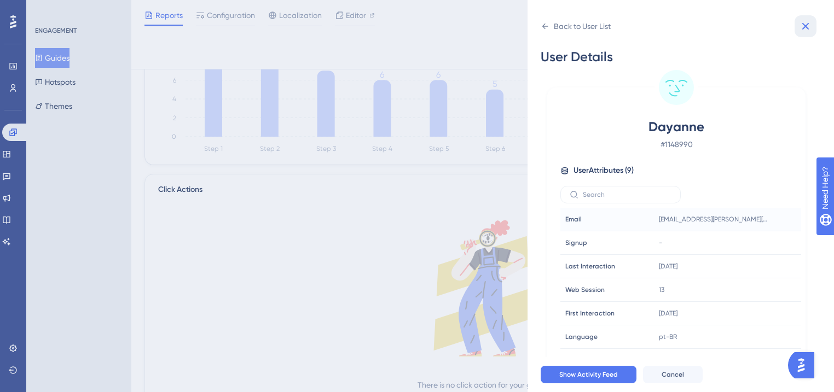
click at [800, 27] on icon at bounding box center [805, 26] width 13 height 13
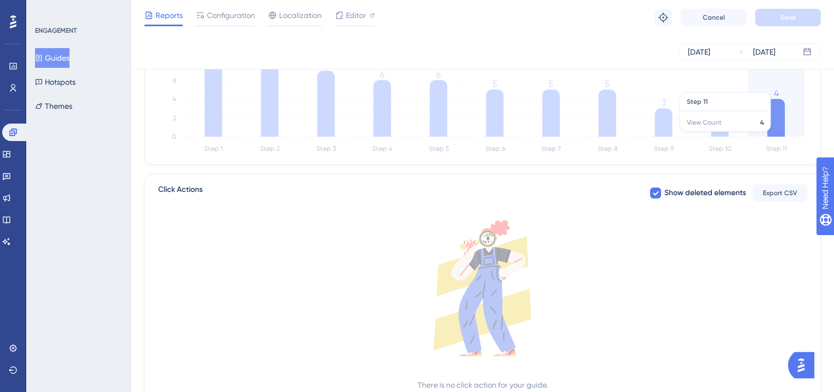
click at [771, 136] on icon at bounding box center [776, 118] width 18 height 38
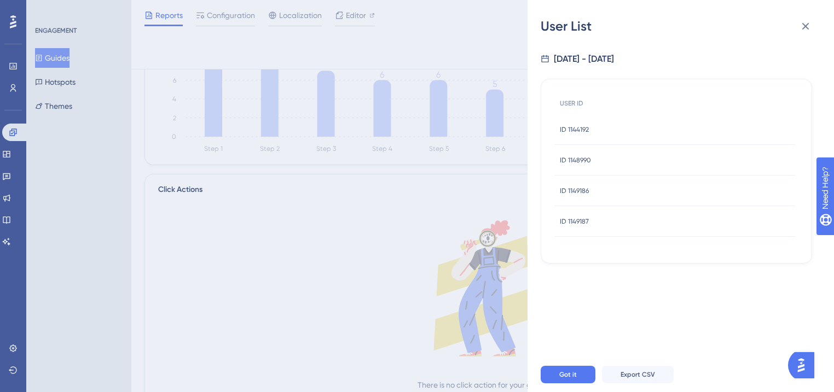
click at [568, 127] on span "ID 1144192" at bounding box center [574, 129] width 29 height 9
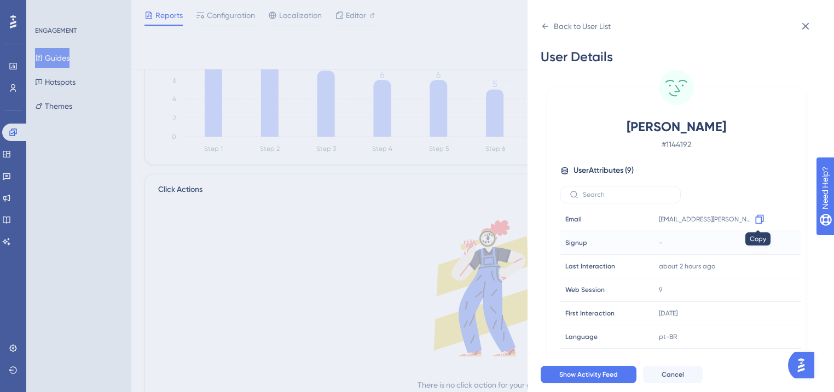
drag, startPoint x: 757, startPoint y: 220, endPoint x: 738, endPoint y: 235, distance: 24.2
click at [757, 220] on icon at bounding box center [759, 219] width 11 height 11
click at [803, 25] on icon at bounding box center [805, 26] width 13 height 13
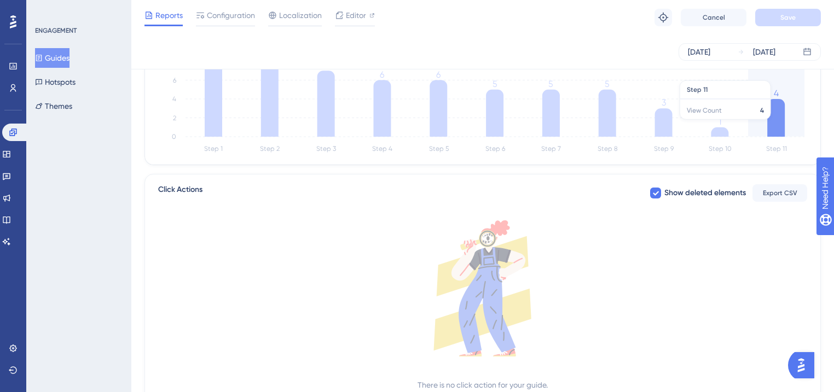
click at [770, 125] on icon at bounding box center [776, 118] width 18 height 38
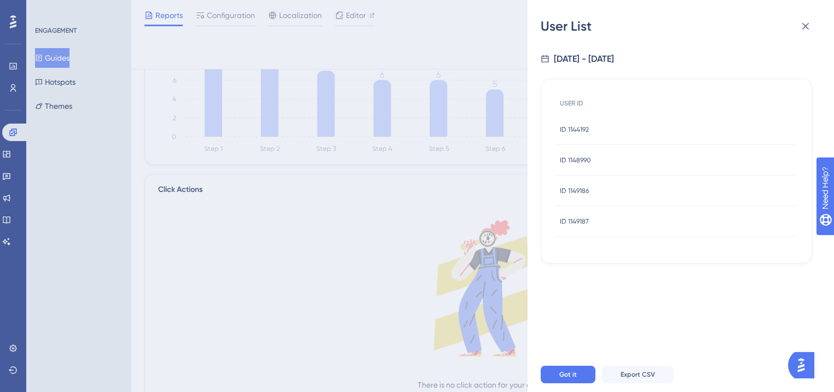
click at [582, 229] on div "ID 1149187 ID 1149187" at bounding box center [574, 221] width 29 height 31
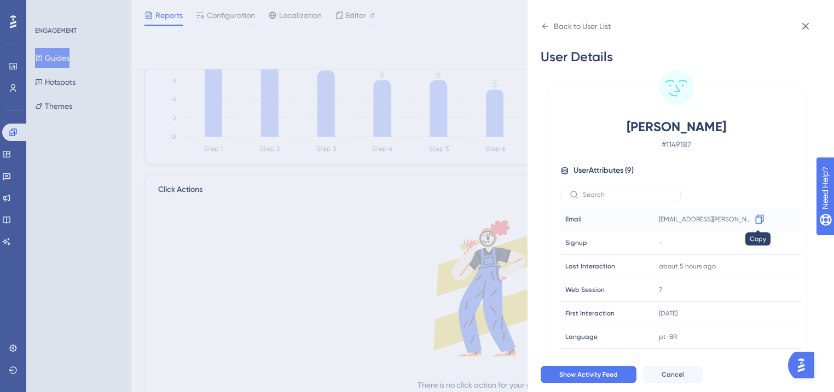
click at [754, 221] on icon at bounding box center [759, 219] width 11 height 11
click at [810, 28] on icon at bounding box center [805, 26] width 13 height 13
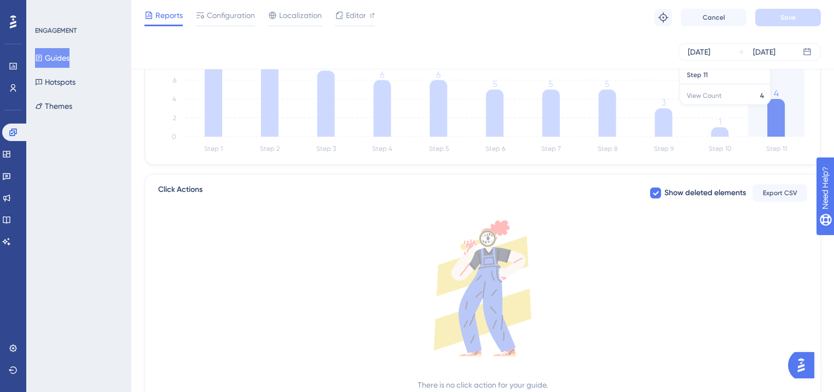
click at [788, 109] on icon "Step 1 Step 2 Step 3 Step 4 Step 5 Step 6 Step 7 Step 8 Step 9 Step 10 Step 11 …" at bounding box center [482, 103] width 649 height 105
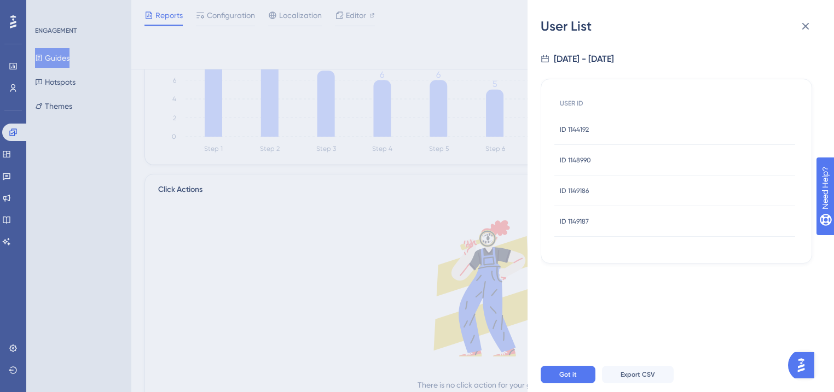
click at [587, 135] on div "ID 1144192 ID 1144192" at bounding box center [574, 129] width 29 height 31
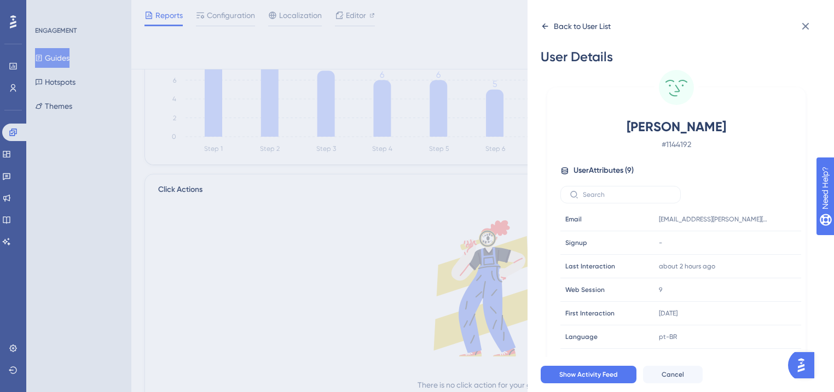
click at [541, 26] on icon at bounding box center [545, 26] width 9 height 9
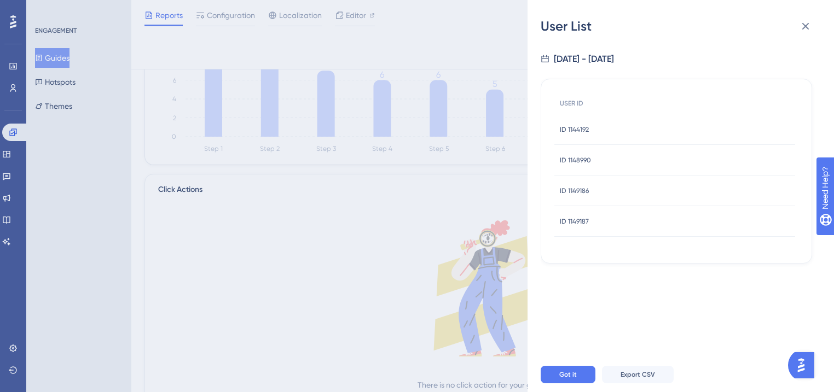
click at [565, 158] on span "ID 1148990" at bounding box center [575, 160] width 31 height 9
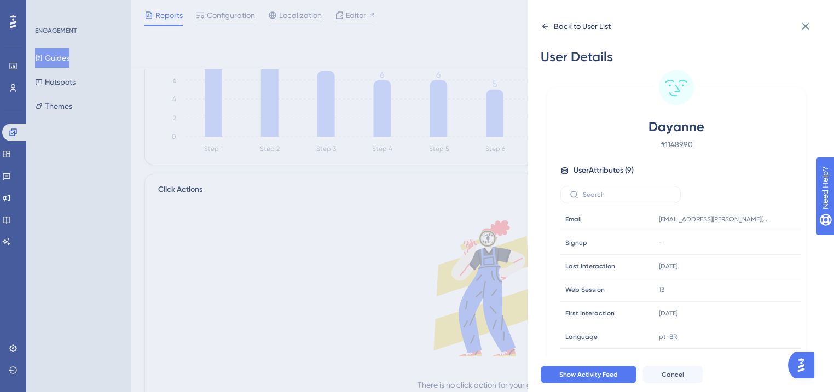
click at [541, 30] on icon at bounding box center [545, 26] width 9 height 9
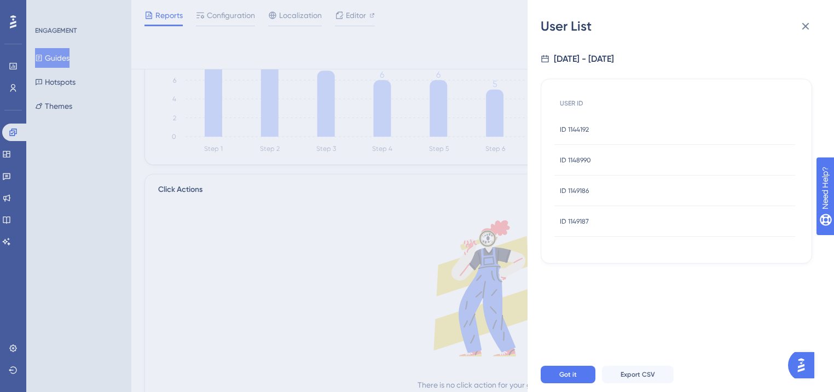
click at [577, 187] on span "ID 1149186" at bounding box center [574, 191] width 29 height 9
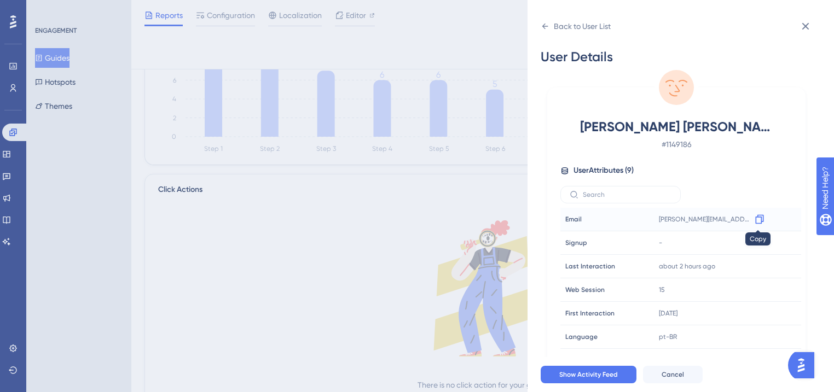
click at [760, 219] on icon at bounding box center [759, 219] width 11 height 11
click at [810, 28] on icon at bounding box center [805, 26] width 13 height 13
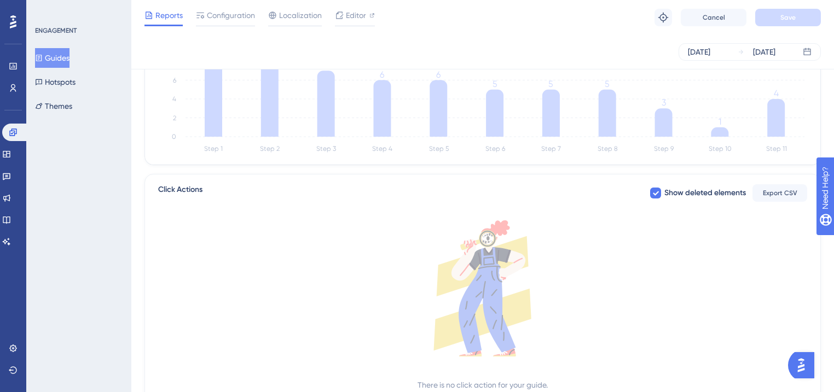
click at [13, 34] on div "Performance Users" at bounding box center [13, 64] width 18 height 66
click at [13, 31] on div "Performance Users" at bounding box center [13, 64] width 18 height 66
click at [12, 24] on icon at bounding box center [13, 21] width 7 height 13
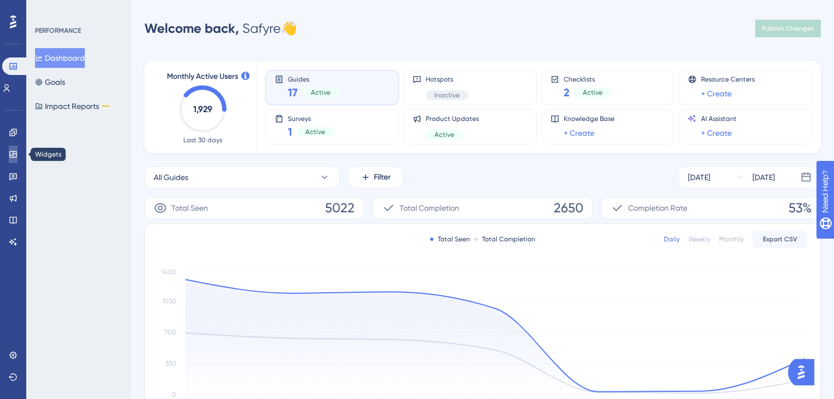
click at [11, 150] on icon at bounding box center [13, 154] width 9 height 9
